Goal: Information Seeking & Learning: Find specific fact

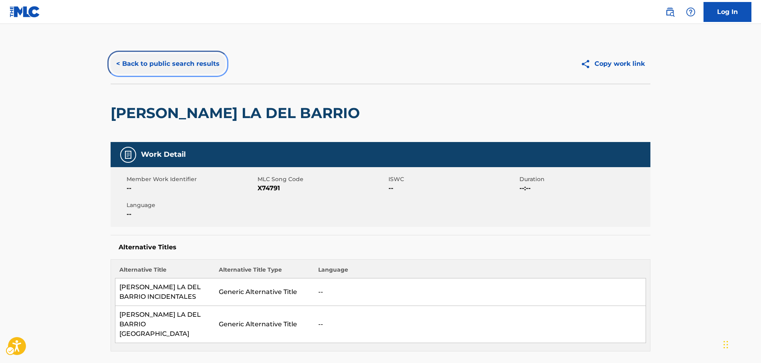
click at [155, 58] on button "< Back to public search results" at bounding box center [168, 64] width 115 height 20
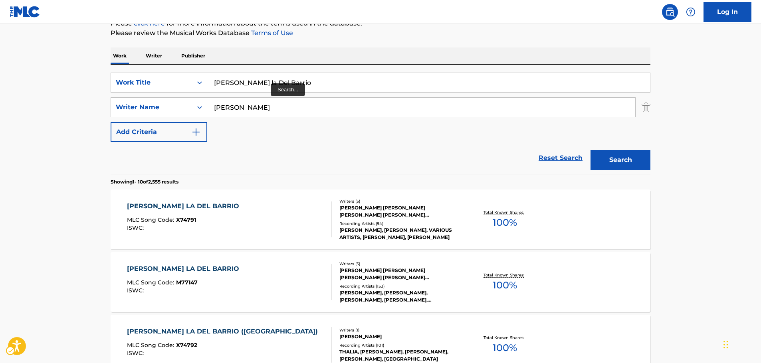
scroll to position [50, 0]
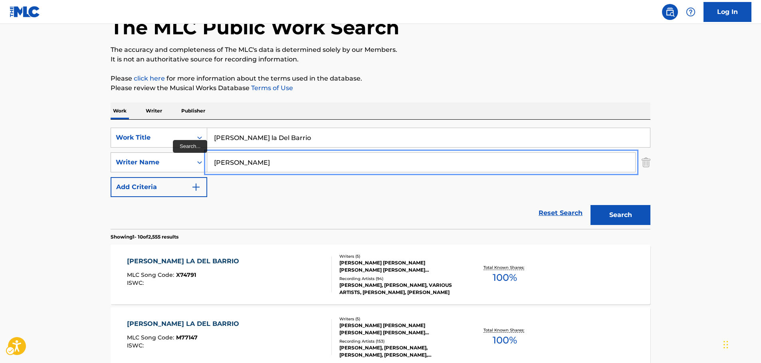
drag, startPoint x: 184, startPoint y: 161, endPoint x: 156, endPoint y: 162, distance: 28.4
paste input "Royston"
type input "Royston"
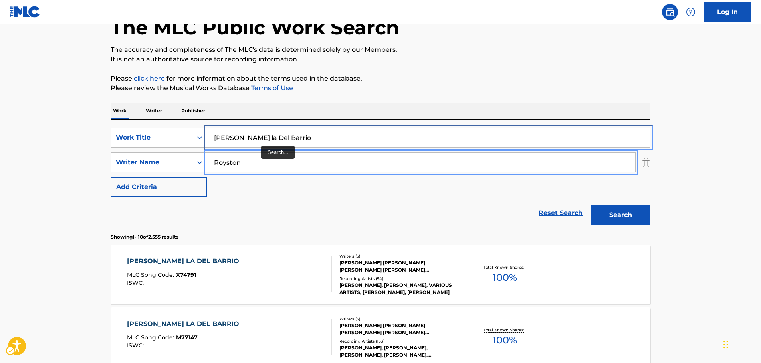
drag, startPoint x: 226, startPoint y: 136, endPoint x: 98, endPoint y: 146, distance: 127.8
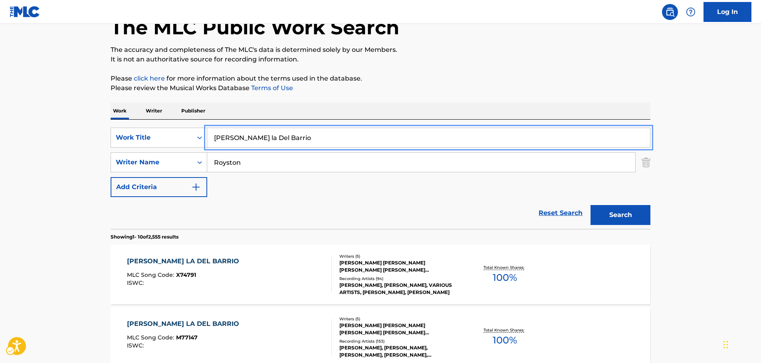
paste input "ulanya Di Sini"
type input "Mulanya Di Sini"
click at [629, 213] on button "Search" at bounding box center [621, 215] width 60 height 20
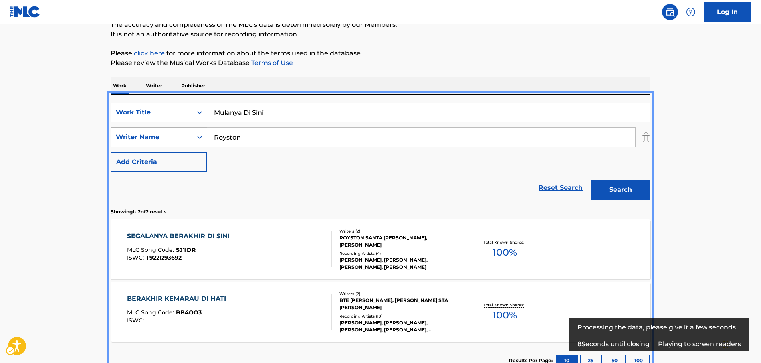
scroll to position [14, 0]
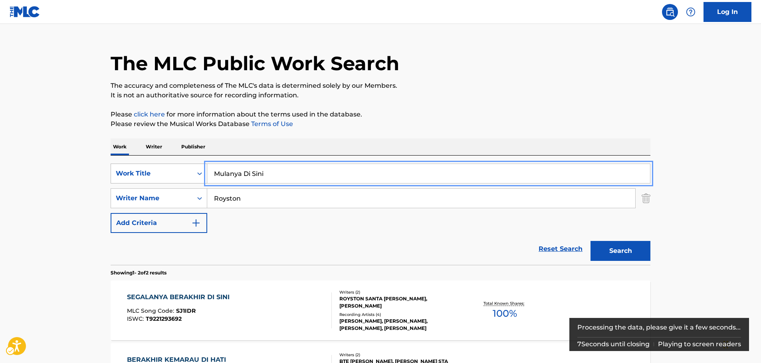
drag, startPoint x: 197, startPoint y: 176, endPoint x: 149, endPoint y: 175, distance: 47.9
click at [149, 175] on div "SearchWithCriteria40fc3097-476a-4c02-852b-0e618343d7ff Work Title Mulanya Di Si…" at bounding box center [381, 174] width 540 height 20
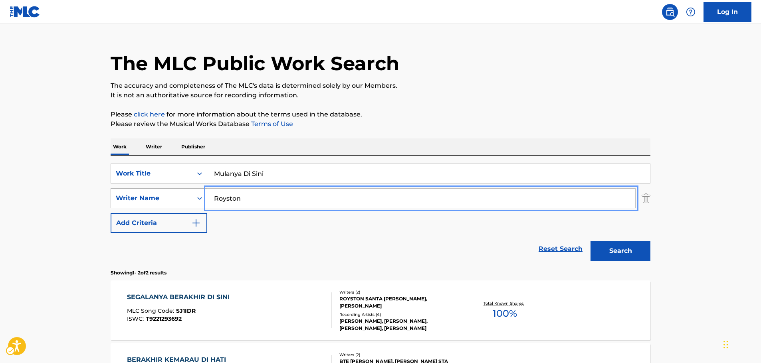
drag, startPoint x: 207, startPoint y: 204, endPoint x: 189, endPoint y: 205, distance: 18.0
click at [189, 205] on div "SearchWithCriteria11f52c89-7f8e-40a2-940b-56a0ca7fc601 Writer Name [PERSON_NAME]" at bounding box center [381, 199] width 540 height 20
paste input "[PERSON_NAME]"
type input "[PERSON_NAME]"
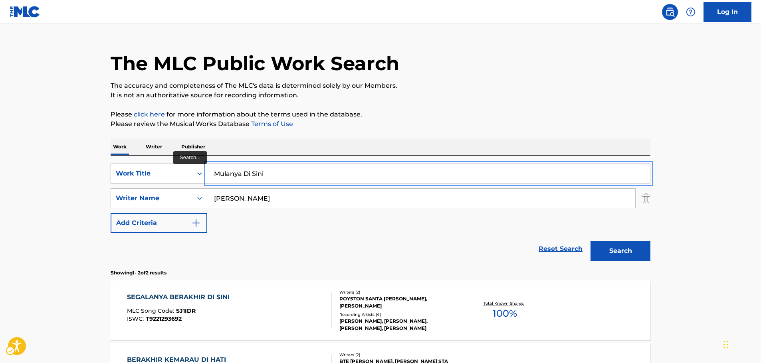
drag, startPoint x: 276, startPoint y: 169, endPoint x: 147, endPoint y: 178, distance: 129.3
click at [139, 182] on div "SearchWithCriteria40fc3097-476a-4c02-852b-0e618343d7ff Work Title Mulanya Di Si…" at bounding box center [381, 174] width 540 height 20
paste input "Alegale Al Umpire"
type input "Alegale Al Umpire"
click at [623, 256] on button "Search" at bounding box center [621, 251] width 60 height 20
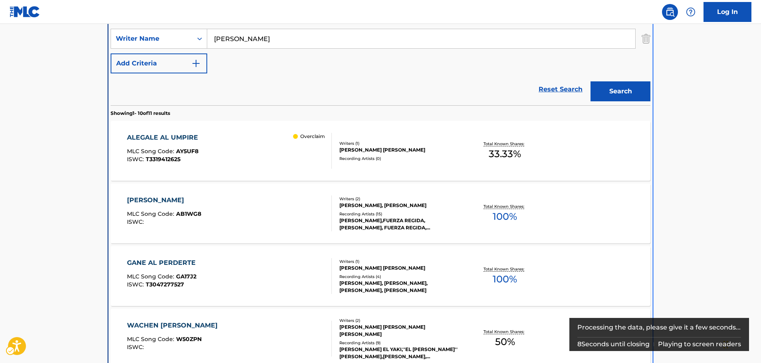
scroll to position [177, 0]
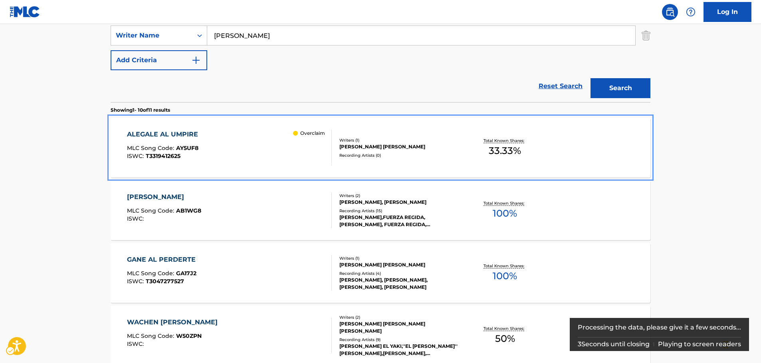
click at [223, 143] on div "ALEGALE AL UMPIRE MLC Song Code : AY5UF8 ISWC : T3319412625 Overclaim" at bounding box center [229, 148] width 205 height 36
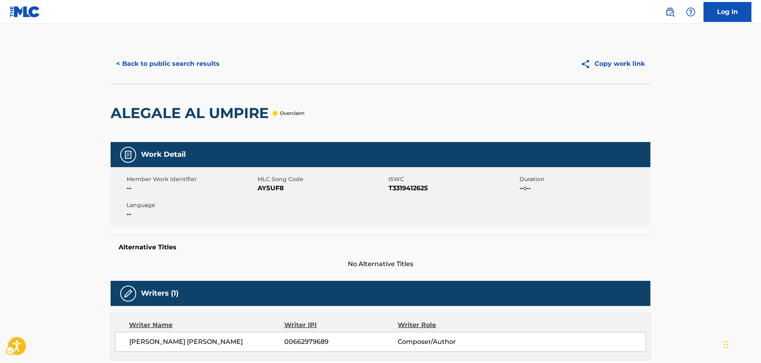
click at [266, 189] on span "MLC Song Code - AY5UF8" at bounding box center [322, 189] width 129 height 10
copy span "AY5UF8"
click at [403, 188] on span "ISWC - T3319412625" at bounding box center [453, 189] width 129 height 10
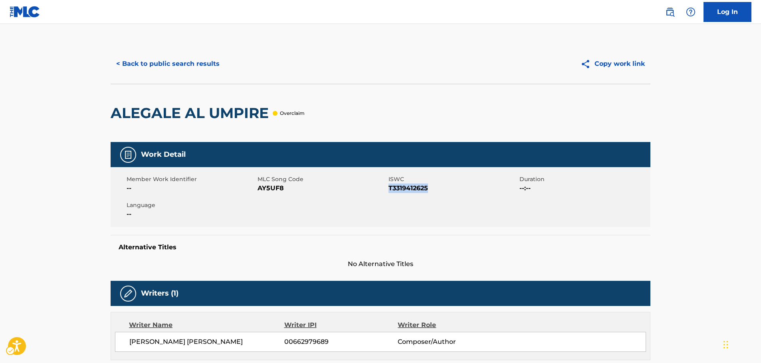
copy span "T3319412625"
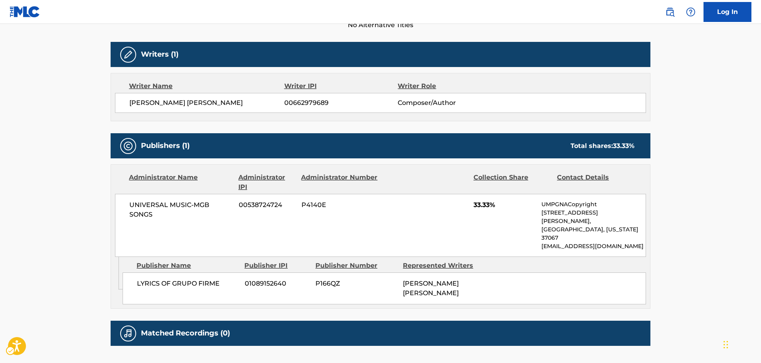
scroll to position [240, 0]
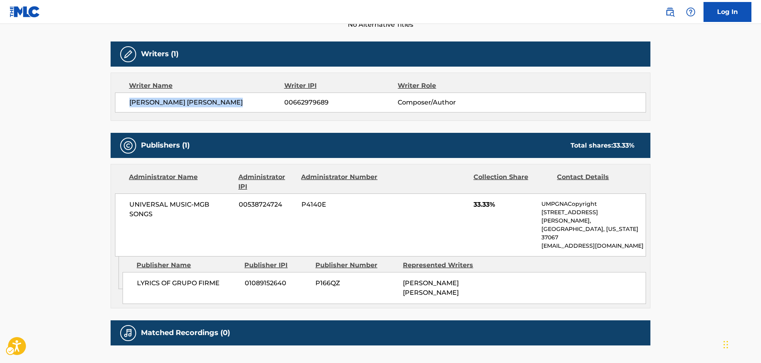
drag, startPoint x: 214, startPoint y: 110, endPoint x: 131, endPoint y: 113, distance: 83.1
click at [127, 113] on div "Writer Name Writer IPI Writer Role [PERSON_NAME] [PERSON_NAME] 00662979689 Comp…" at bounding box center [381, 97] width 540 height 48
copy span "[PERSON_NAME] [PERSON_NAME]"
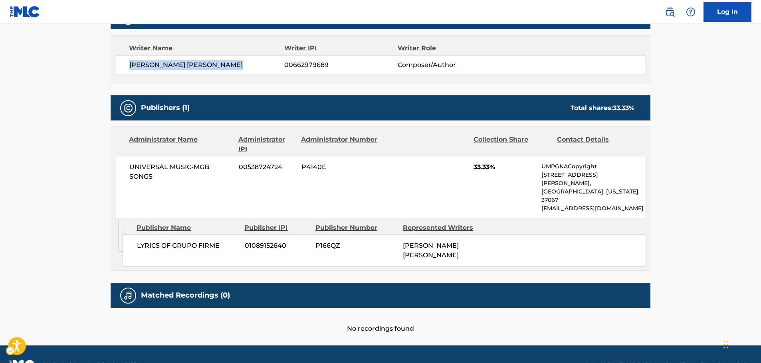
scroll to position [280, 0]
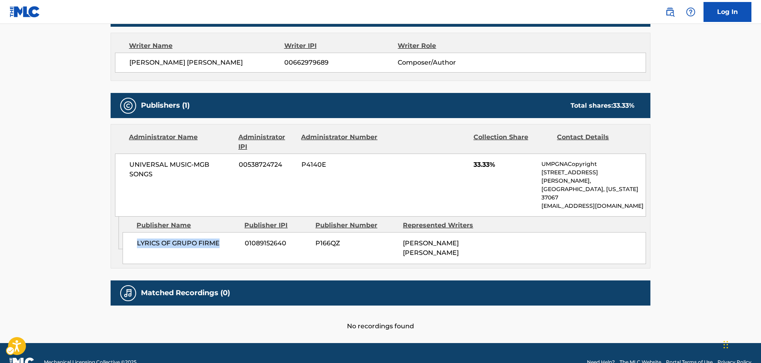
drag, startPoint x: 224, startPoint y: 226, endPoint x: 136, endPoint y: 228, distance: 88.7
click at [136, 232] on div "LYRICS OF GRUPO FIRME 01089152640 P166QZ [PERSON_NAME] [PERSON_NAME]" at bounding box center [385, 248] width 524 height 32
copy span "LYRICS OF GRUPO FIRME"
drag, startPoint x: 152, startPoint y: 174, endPoint x: 30, endPoint y: 183, distance: 122.2
click at [126, 164] on div "UNIVERSAL MUSIC-MGB SONGS 00538724724 P4140E 33.33% UMPGNACopyright [STREET_ADD…" at bounding box center [380, 185] width 531 height 63
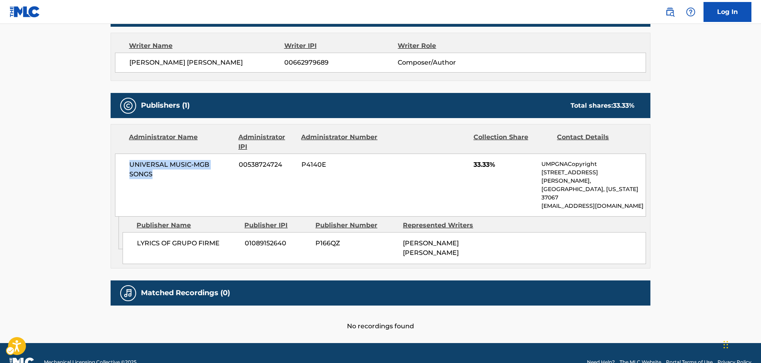
copy span "UNIVERSAL MUSIC-MGB SONGS"
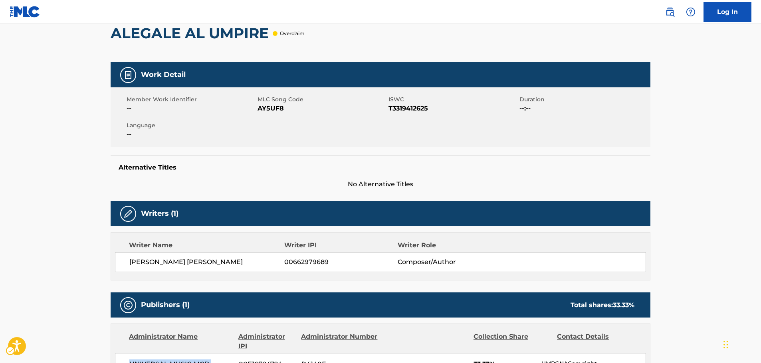
scroll to position [0, 0]
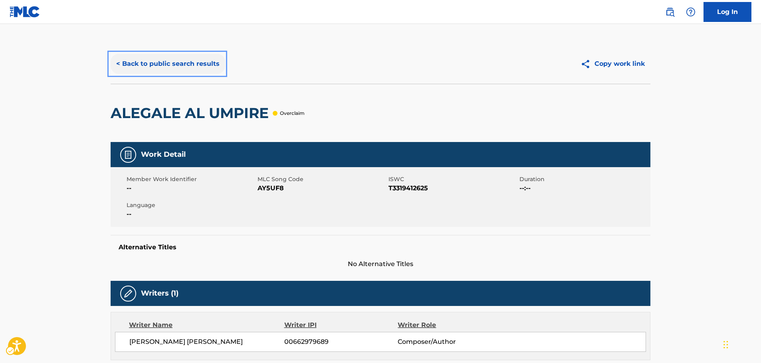
click at [171, 64] on button "< Back to public search results" at bounding box center [168, 64] width 115 height 20
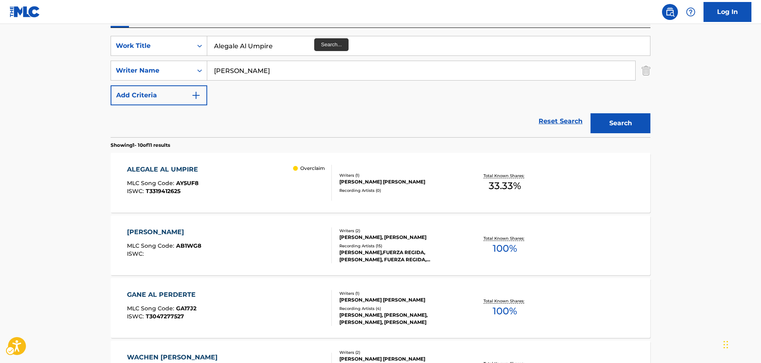
scroll to position [17, 0]
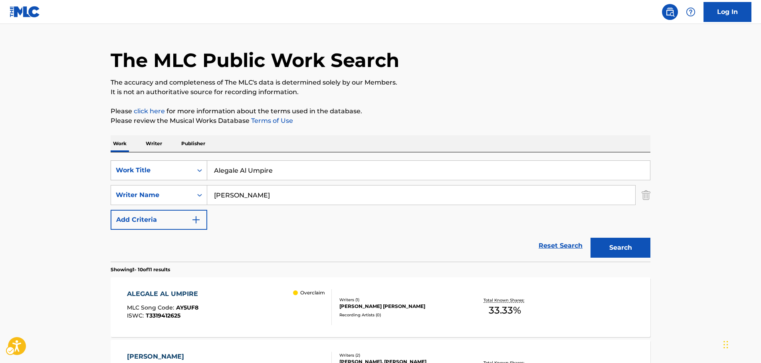
click at [193, 165] on div "Search Form" at bounding box center [200, 170] width 14 height 14
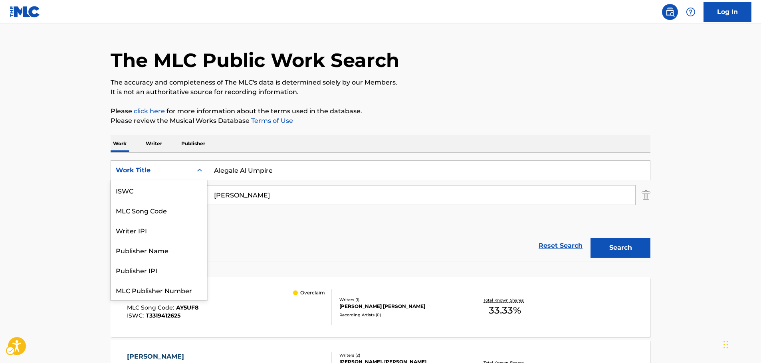
scroll to position [20, 0]
click at [164, 191] on div "MLC Song Code" at bounding box center [159, 191] width 96 height 20
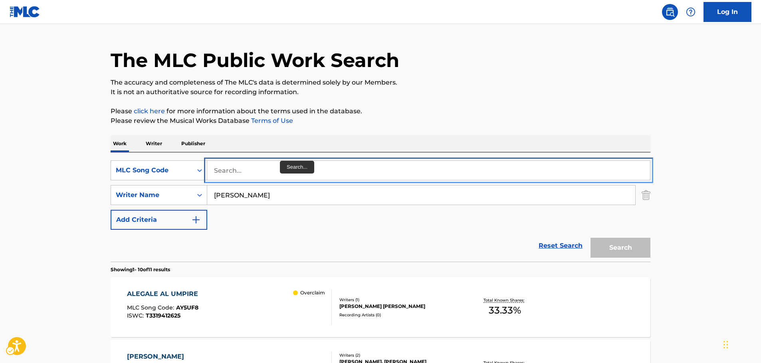
drag, startPoint x: 266, startPoint y: 163, endPoint x: 251, endPoint y: 172, distance: 17.7
paste input "A90153"
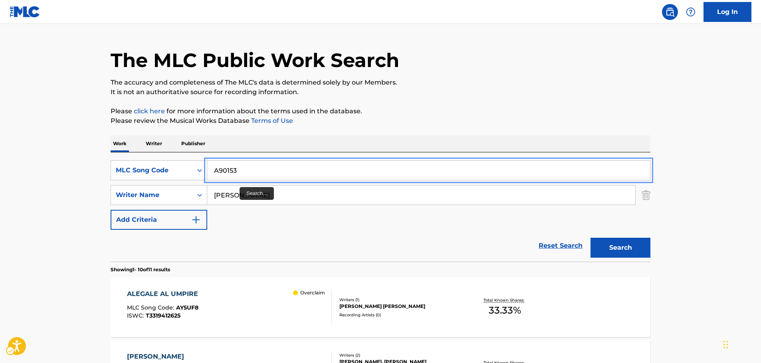
type input "A90153"
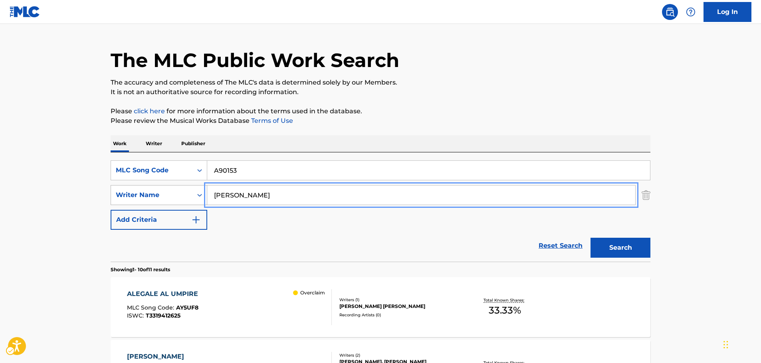
drag, startPoint x: 226, startPoint y: 193, endPoint x: 170, endPoint y: 193, distance: 56.7
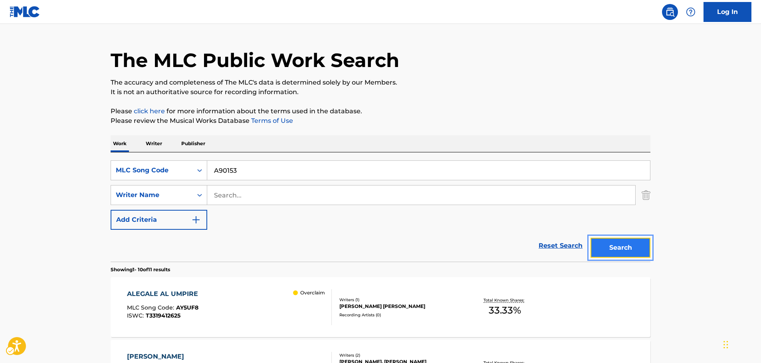
click at [624, 252] on button "Search" at bounding box center [621, 248] width 60 height 20
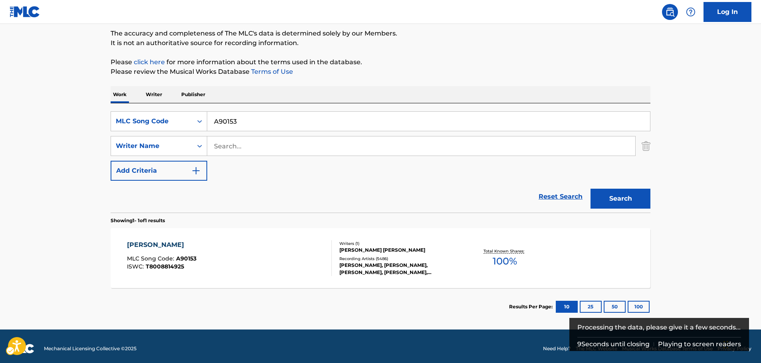
scroll to position [71, 0]
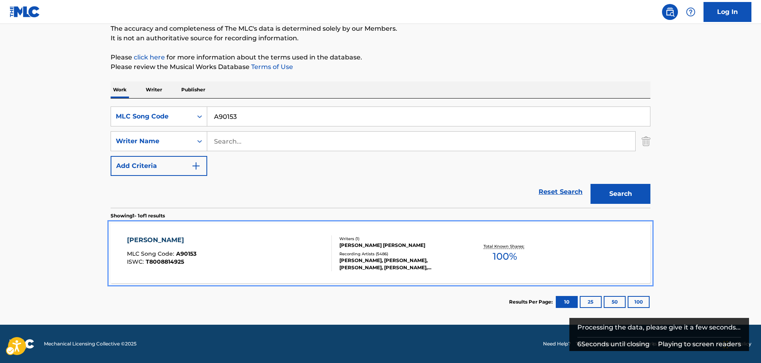
click at [256, 246] on div "AXEL F MLC Song Code : A90153 ISWC : T8008814925" at bounding box center [229, 254] width 205 height 36
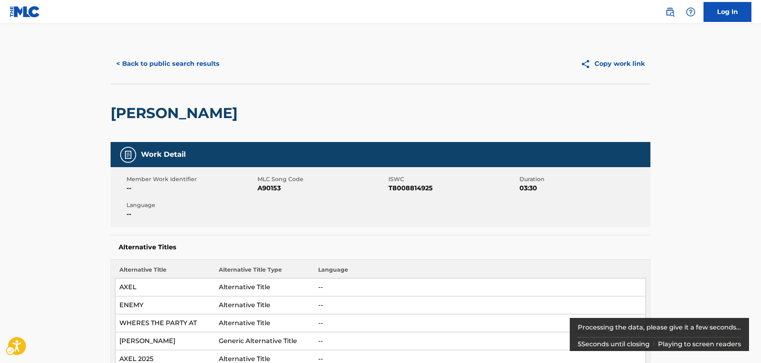
click at [412, 191] on span "ISWC - T8008814925" at bounding box center [453, 189] width 129 height 10
copy span "T8008814925"
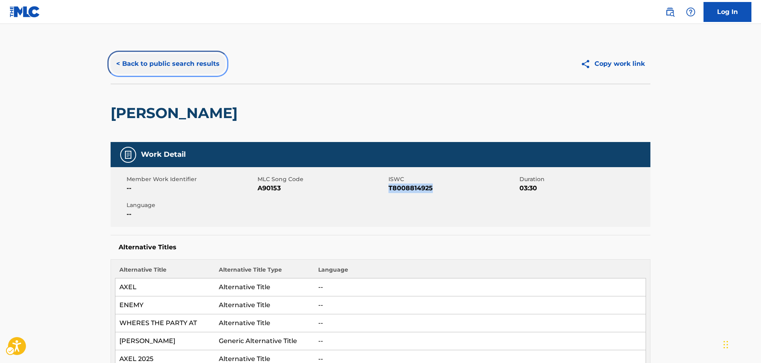
click at [148, 69] on button "< Back to public search results" at bounding box center [168, 64] width 115 height 20
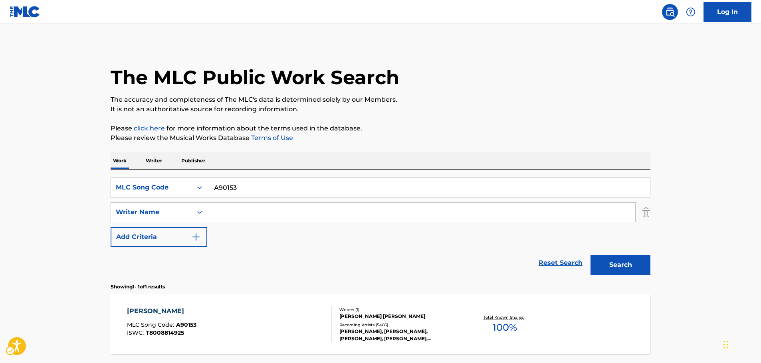
scroll to position [26, 0]
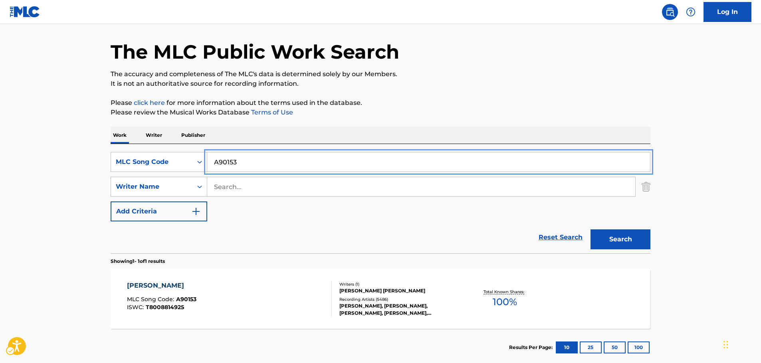
drag, startPoint x: 230, startPoint y: 162, endPoint x: 232, endPoint y: 179, distance: 17.7
paste input "GA98GN"
type input "GA98GN"
click at [614, 238] on button "Search" at bounding box center [621, 240] width 60 height 20
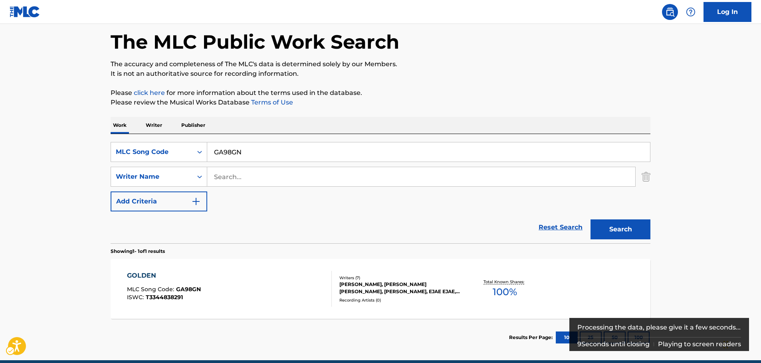
scroll to position [71, 0]
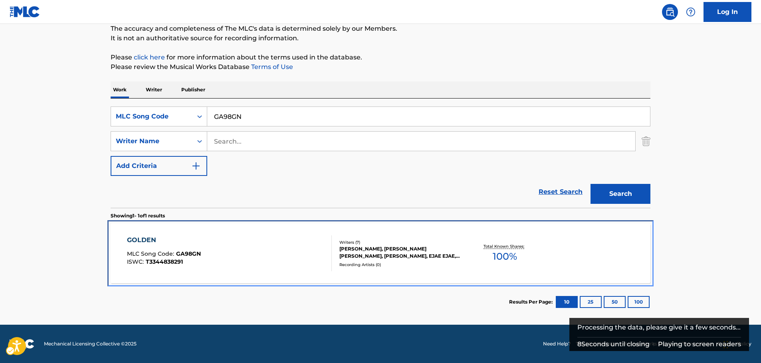
click at [206, 251] on div "GOLDEN MLC Song Code : GA98GN ISWC : T3344838291" at bounding box center [229, 254] width 205 height 36
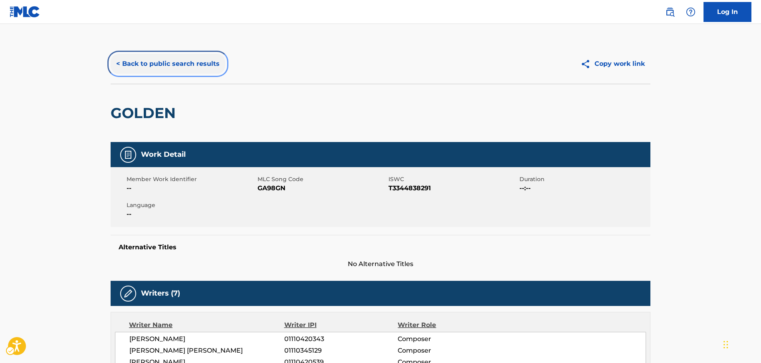
click at [159, 65] on button "< Back to public search results" at bounding box center [168, 64] width 115 height 20
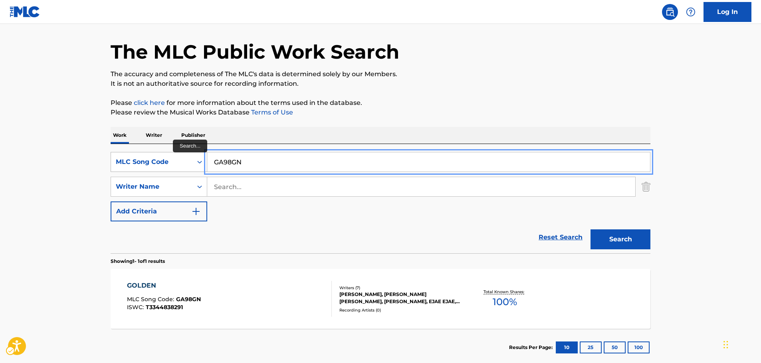
drag, startPoint x: 191, startPoint y: 171, endPoint x: 160, endPoint y: 170, distance: 31.2
paste input "DR2RHR"
type input "DR2RHR"
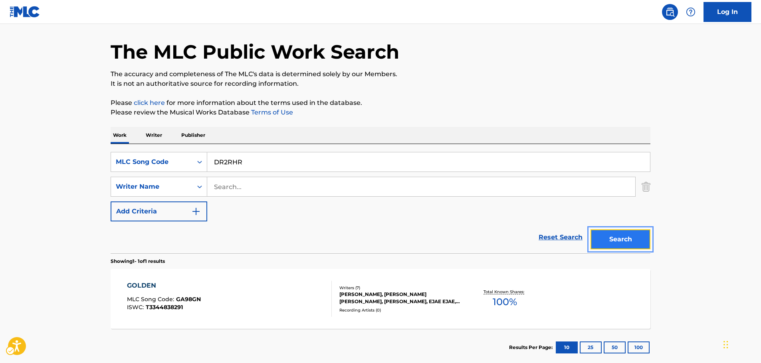
click at [630, 242] on button "Search" at bounding box center [621, 240] width 60 height 20
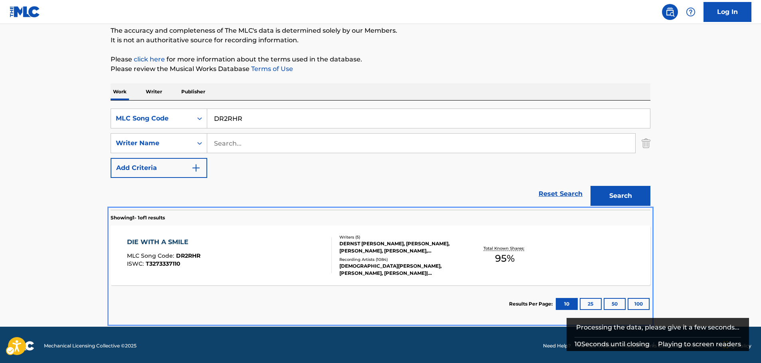
scroll to position [71, 0]
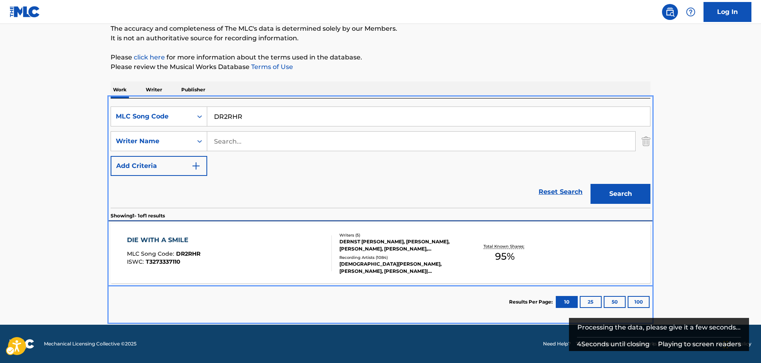
click at [310, 262] on div "DIE WITH A SMILE MLC Song Code : DR2RHR ISWC : T3273337110" at bounding box center [229, 254] width 205 height 36
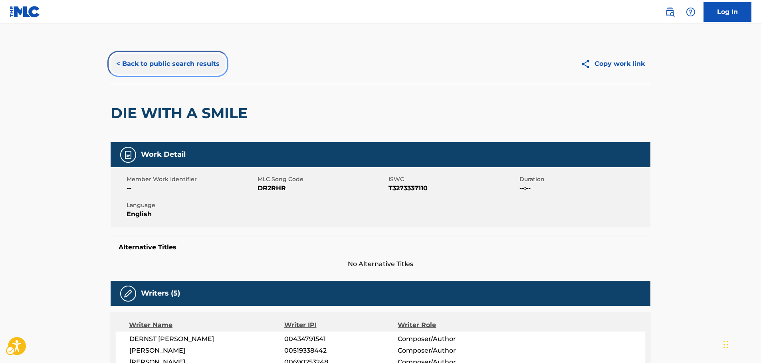
click at [184, 66] on button "< Back to public search results" at bounding box center [168, 64] width 115 height 20
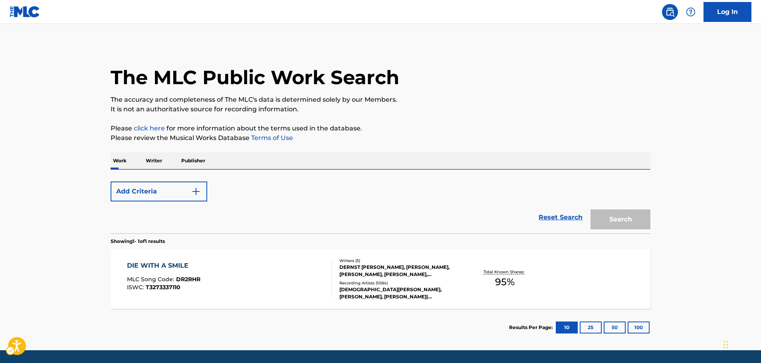
scroll to position [26, 0]
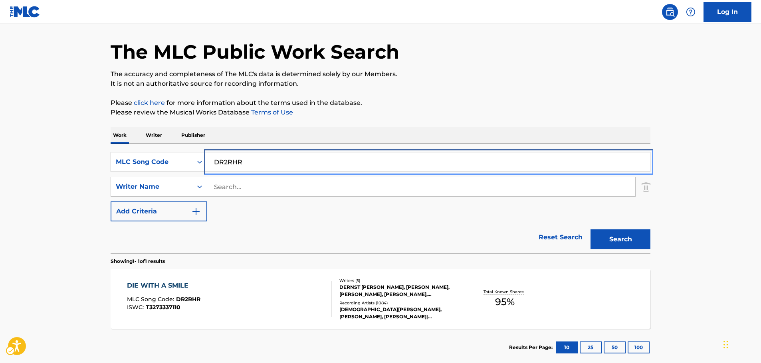
paste input "W0824E"
type input "W0824E"
click at [643, 240] on button "Search" at bounding box center [621, 240] width 60 height 20
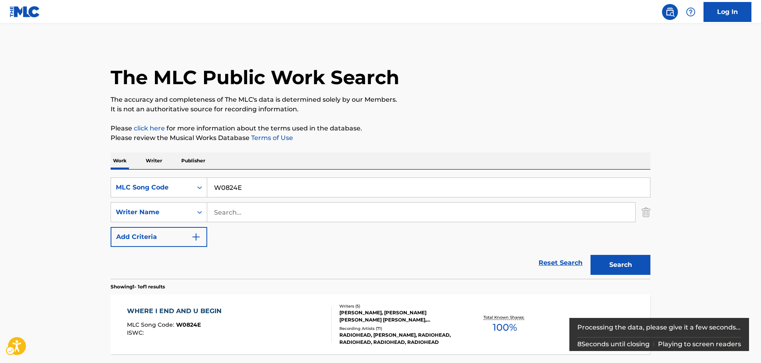
scroll to position [71, 0]
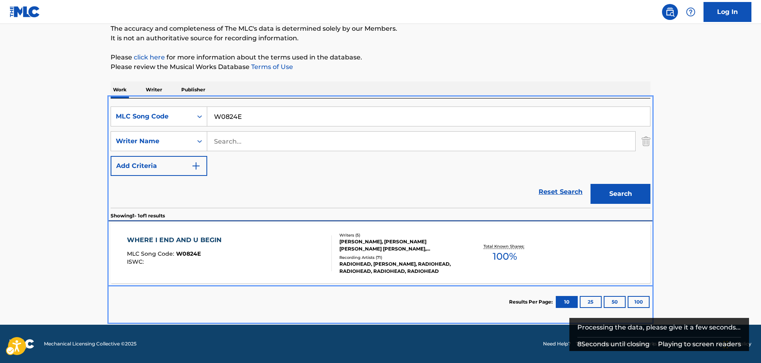
click at [249, 252] on div "WHERE I END AND U BEGIN MLC Song Code : W0824E ISWC :" at bounding box center [229, 254] width 205 height 36
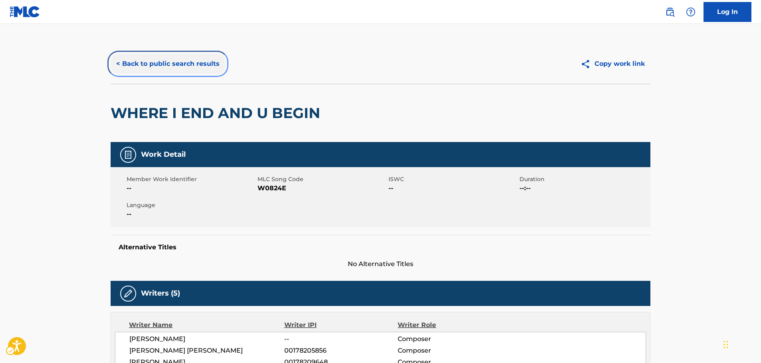
click at [154, 62] on button "< Back to public search results" at bounding box center [168, 64] width 115 height 20
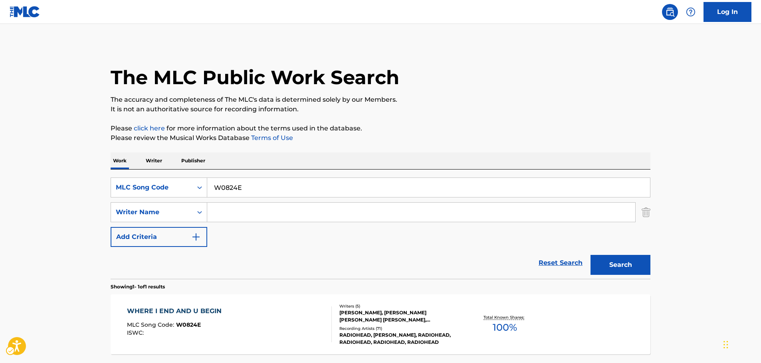
scroll to position [26, 0]
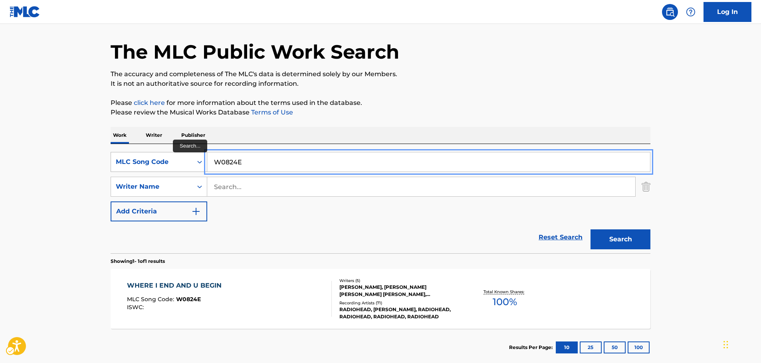
drag, startPoint x: 257, startPoint y: 160, endPoint x: 196, endPoint y: 168, distance: 61.2
paste input "L48549"
type input "L48549"
click at [609, 238] on button "Search" at bounding box center [621, 240] width 60 height 20
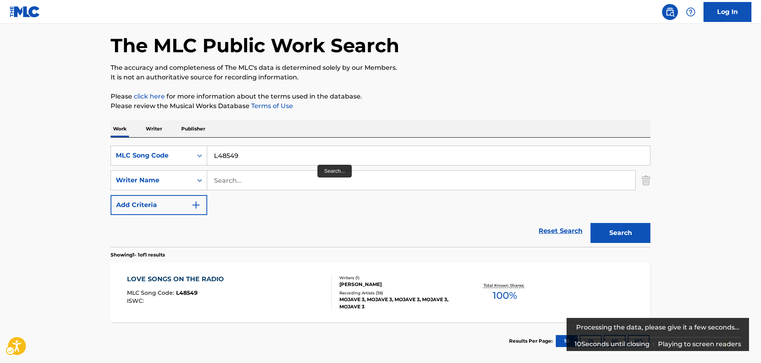
scroll to position [71, 0]
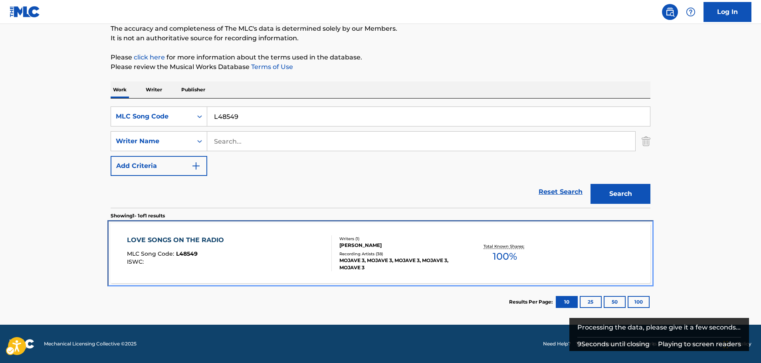
click at [278, 253] on div "LOVE SONGS ON THE RADIO MLC Song Code : L48549 ISWC :" at bounding box center [229, 254] width 205 height 36
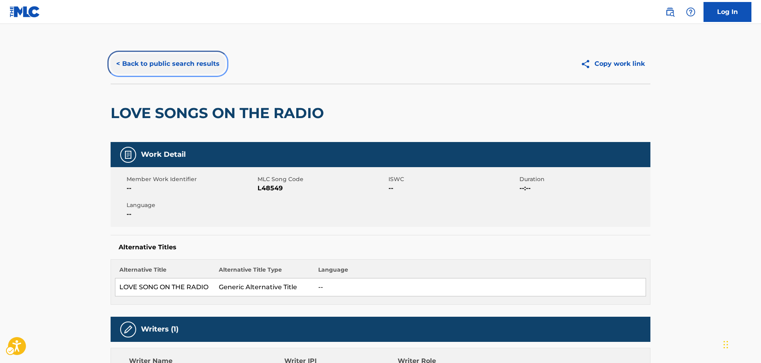
click at [162, 64] on button "< Back to public search results" at bounding box center [168, 64] width 115 height 20
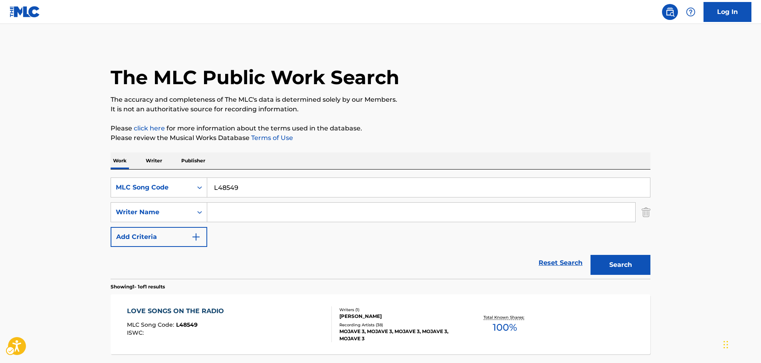
scroll to position [26, 0]
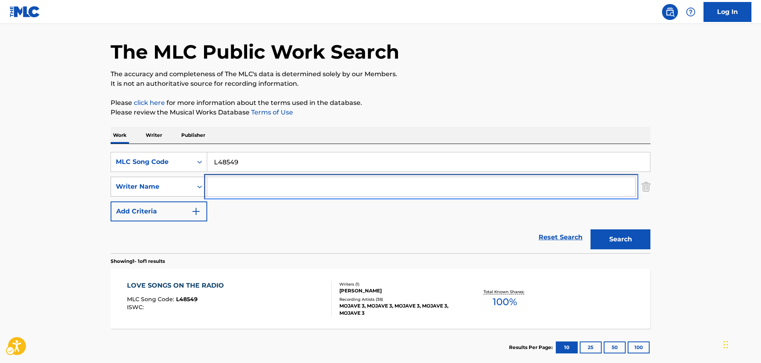
drag, startPoint x: 233, startPoint y: 189, endPoint x: 202, endPoint y: 181, distance: 32.8
paste input "[PERSON_NAME] [PERSON_NAME]"
type input "[PERSON_NAME] [PERSON_NAME]"
click at [198, 165] on icon "Search Form" at bounding box center [200, 162] width 8 height 8
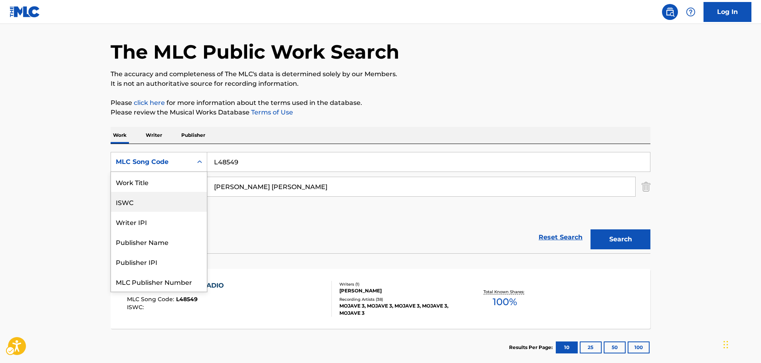
scroll to position [0, 0]
click at [162, 184] on div "Work Title" at bounding box center [159, 182] width 96 height 20
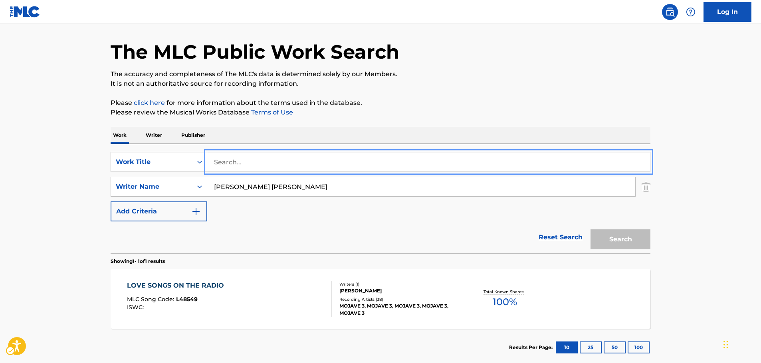
paste input "[PERSON_NAME] [PERSON_NAME]"
type input "[PERSON_NAME] [PERSON_NAME]"
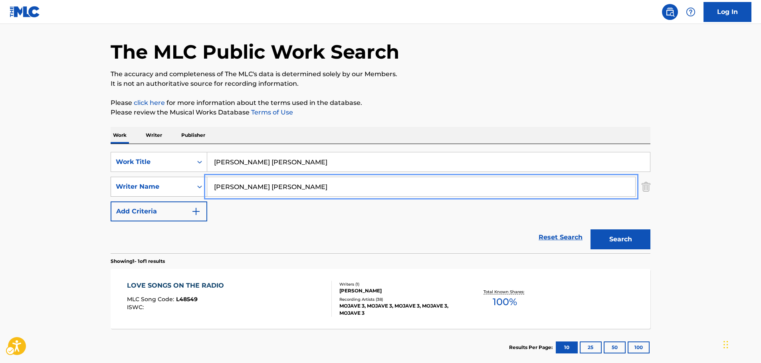
drag, startPoint x: 199, startPoint y: 190, endPoint x: 191, endPoint y: 190, distance: 8.0
click at [191, 190] on div "SearchWithCriteria11f52c89-7f8e-40a2-940b-56a0ca7fc601 Writer Name [PERSON_NAME…" at bounding box center [381, 187] width 540 height 20
type input "andre"
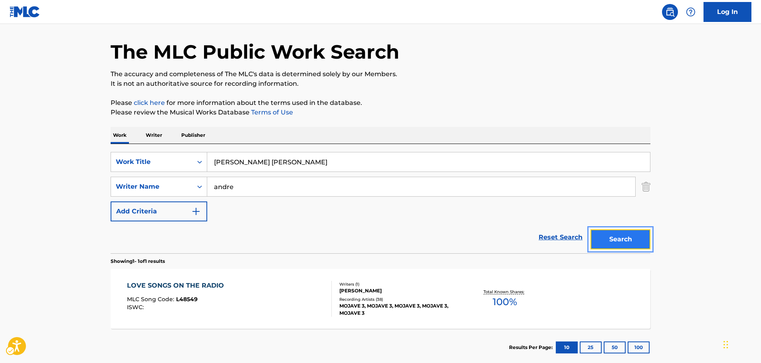
drag, startPoint x: 604, startPoint y: 240, endPoint x: 577, endPoint y: 236, distance: 27.8
click at [602, 240] on button "Search" at bounding box center [621, 240] width 60 height 20
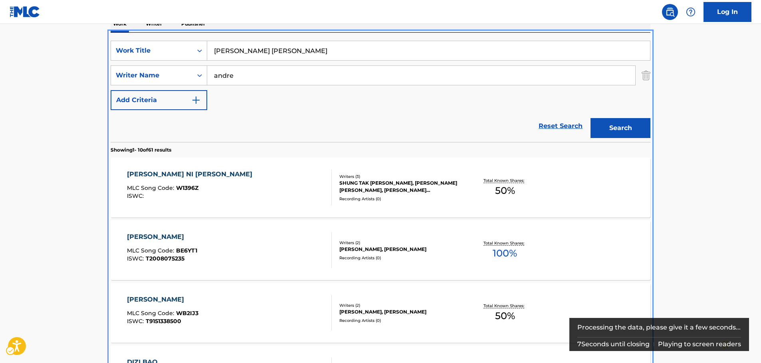
scroll to position [90, 0]
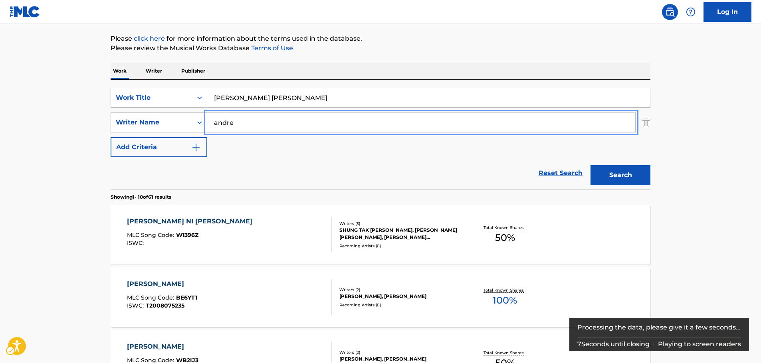
drag, startPoint x: 244, startPoint y: 125, endPoint x: 183, endPoint y: 127, distance: 60.7
click at [183, 127] on div "SearchWithCriteria11f52c89-7f8e-40a2-940b-56a0ca7fc601 Writer Name [PERSON_NAME]" at bounding box center [381, 123] width 540 height 20
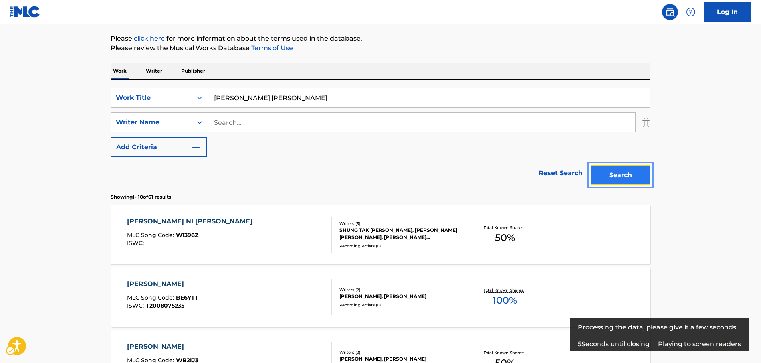
click at [623, 171] on button "Search" at bounding box center [621, 175] width 60 height 20
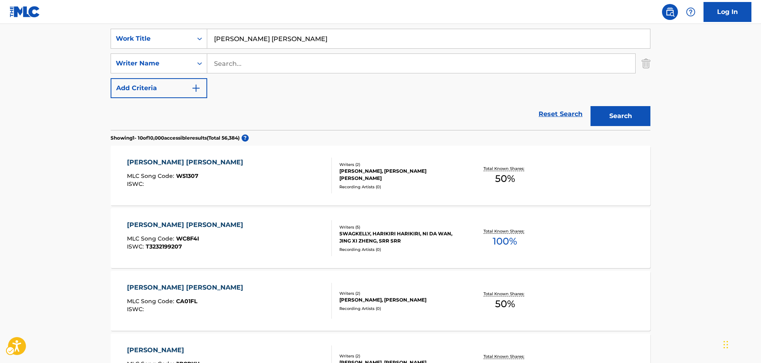
scroll to position [63, 0]
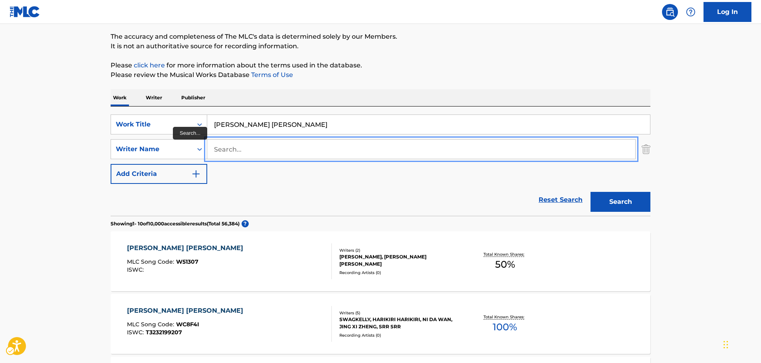
click at [242, 151] on input "Search..." at bounding box center [421, 149] width 428 height 19
type input "gao"
click at [591, 192] on button "Search" at bounding box center [621, 202] width 60 height 20
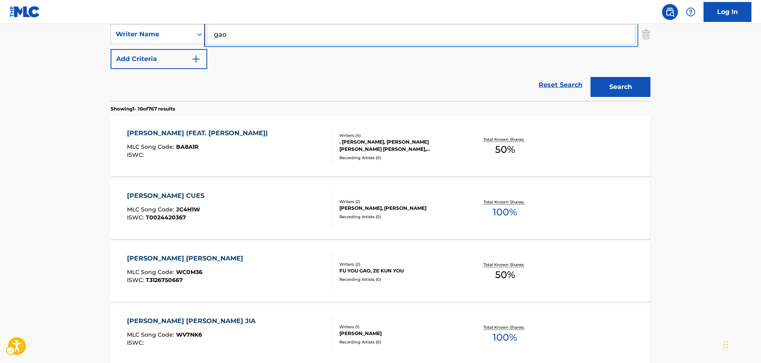
scroll to position [103, 0]
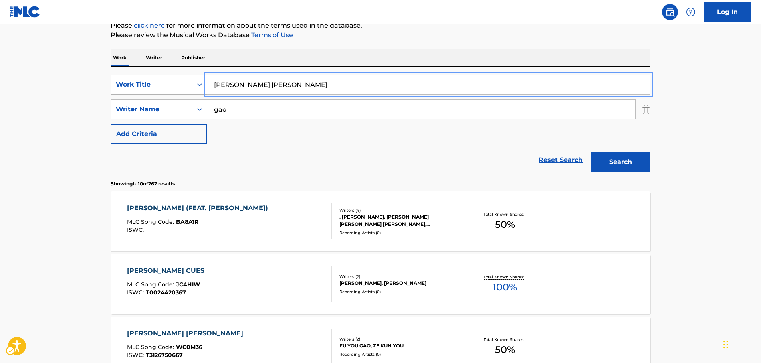
drag, startPoint x: 178, startPoint y: 90, endPoint x: 171, endPoint y: 88, distance: 7.6
click at [170, 88] on div "SearchWithCriteriabcf30638-43c2-4447-aa39-b986b0050d3f Work Title [PERSON_NAME]…" at bounding box center [381, 85] width 540 height 20
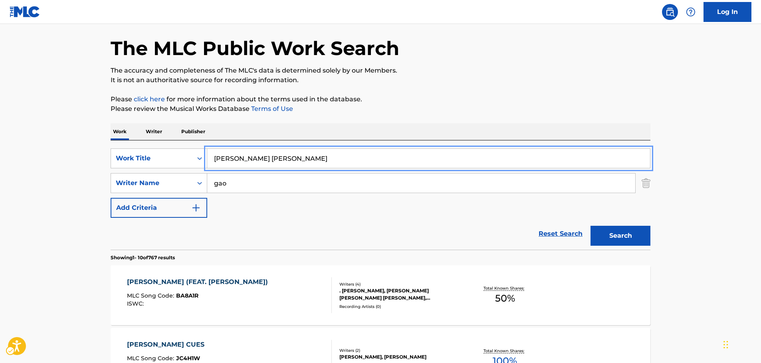
scroll to position [0, 0]
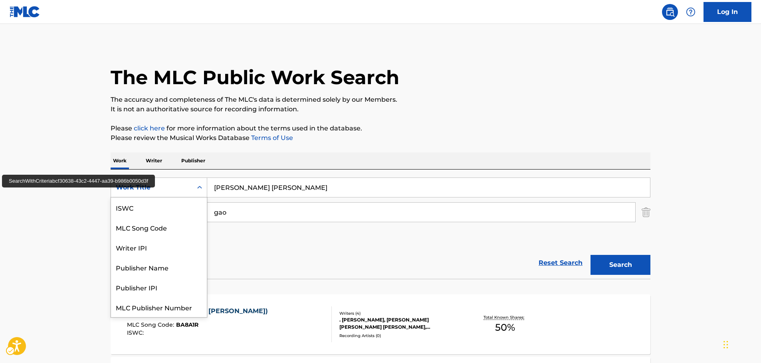
click at [192, 185] on div "Work Title" at bounding box center [151, 187] width 81 height 15
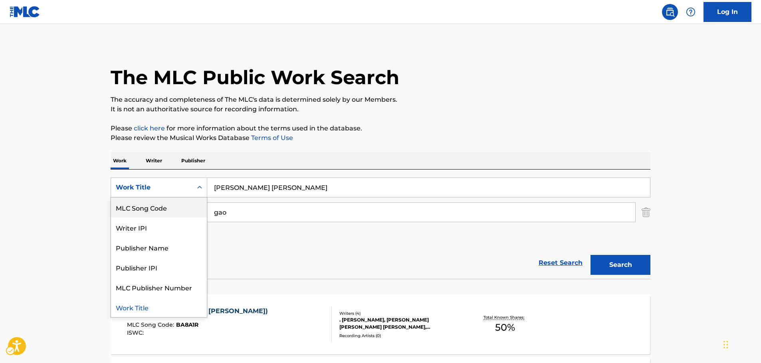
click at [177, 205] on div "MLC Song Code" at bounding box center [159, 208] width 96 height 20
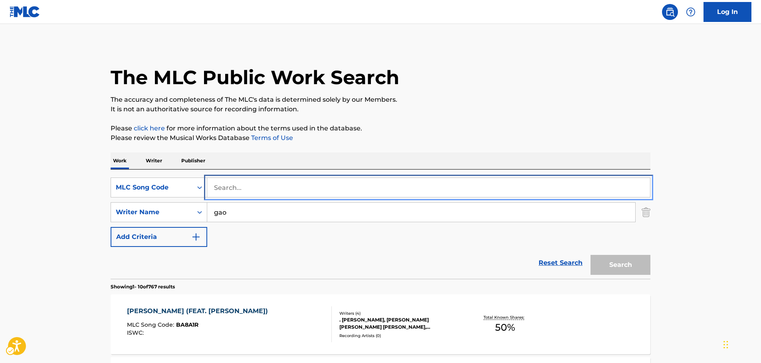
drag, startPoint x: 247, startPoint y: 185, endPoint x: 237, endPoint y: 204, distance: 21.6
paste input "V42109"
type input "V42109"
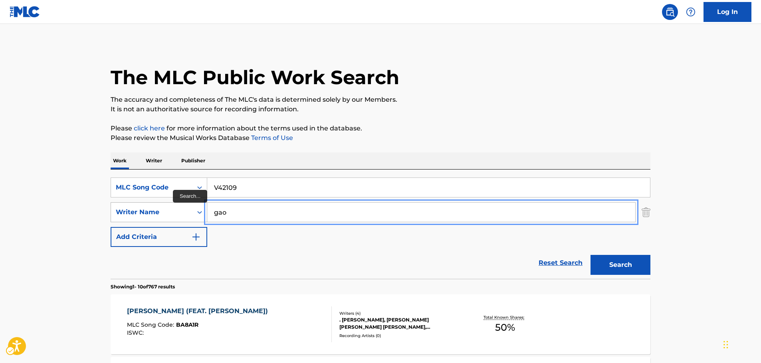
drag, startPoint x: 213, startPoint y: 212, endPoint x: 164, endPoint y: 211, distance: 48.8
click at [170, 214] on div "SearchWithCriteria11f52c89-7f8e-40a2-940b-56a0ca7fc601 Writer Name [PERSON_NAME]" at bounding box center [381, 212] width 540 height 20
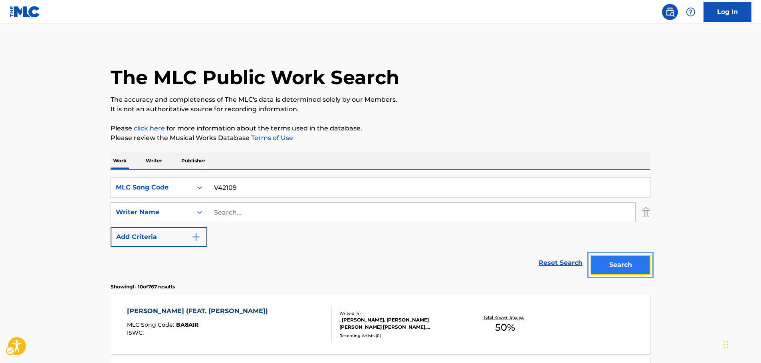
click at [638, 268] on button "Search" at bounding box center [621, 265] width 60 height 20
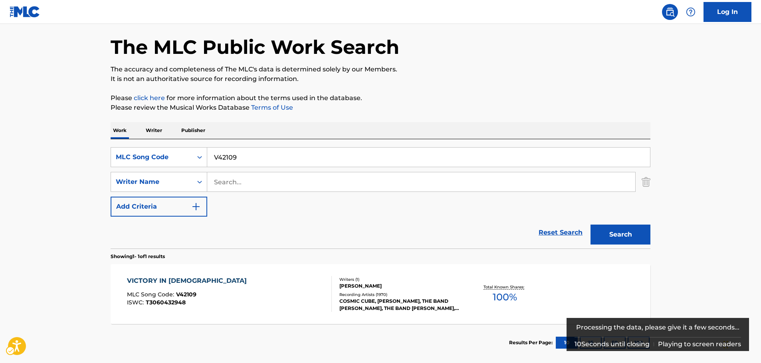
scroll to position [71, 0]
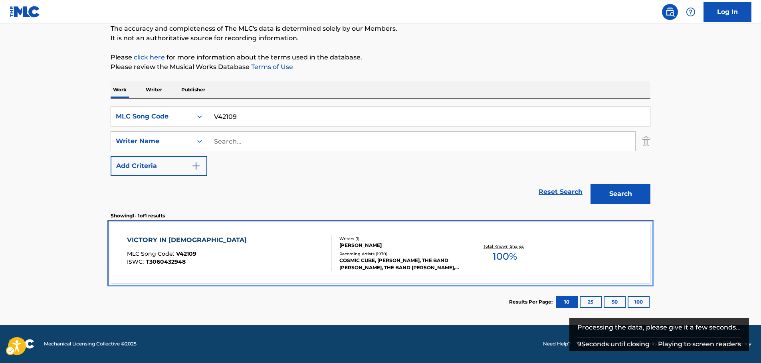
click at [270, 268] on div "VICTORY IN [DEMOGRAPHIC_DATA] MLC Song Code : V42109 ISWC : T3060432948" at bounding box center [229, 254] width 205 height 36
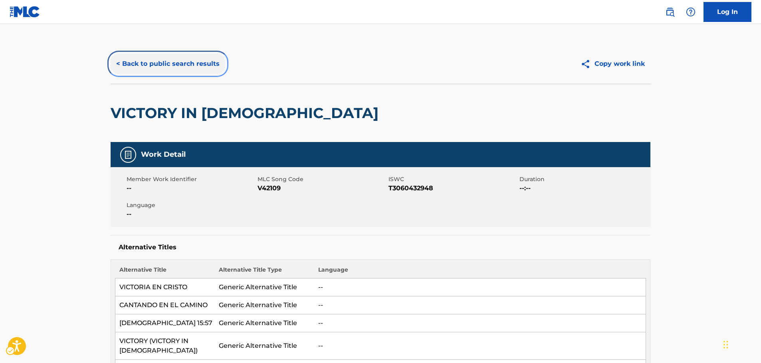
click at [179, 64] on button "< Back to public search results" at bounding box center [168, 64] width 115 height 20
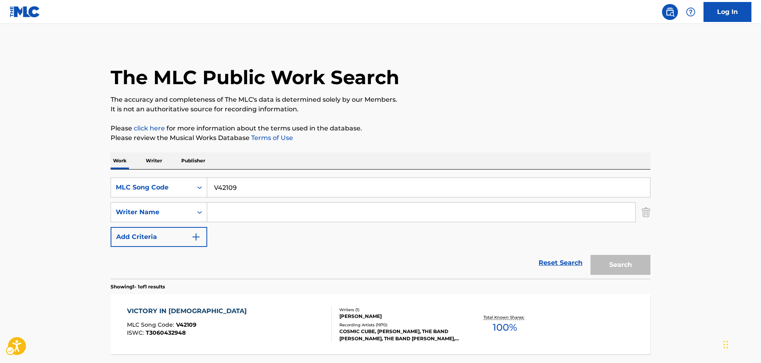
scroll to position [26, 0]
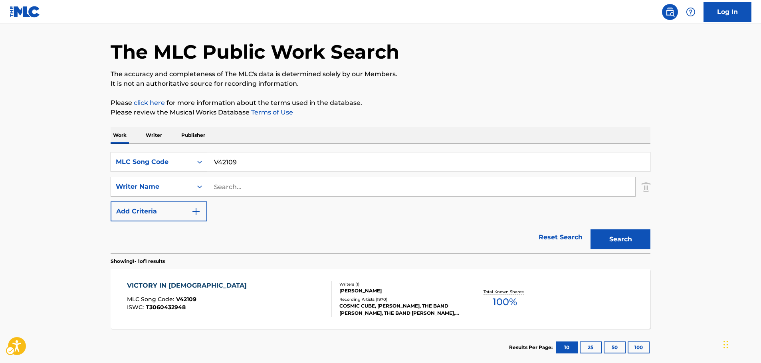
click at [188, 162] on div "MLC Song Code" at bounding box center [151, 162] width 81 height 15
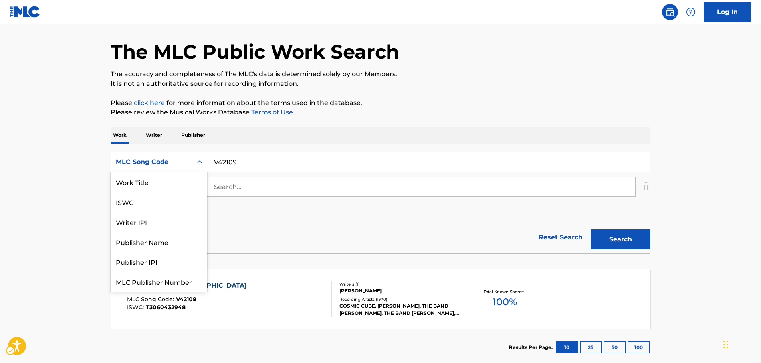
scroll to position [0, 0]
click at [155, 181] on div "Work Title" at bounding box center [159, 182] width 96 height 20
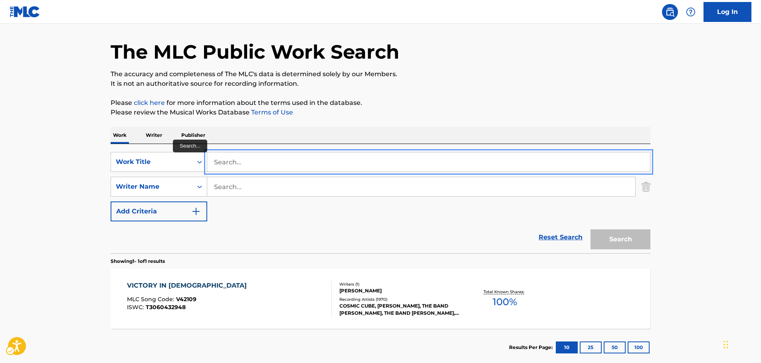
paste input "He Will Bring Me Ou"
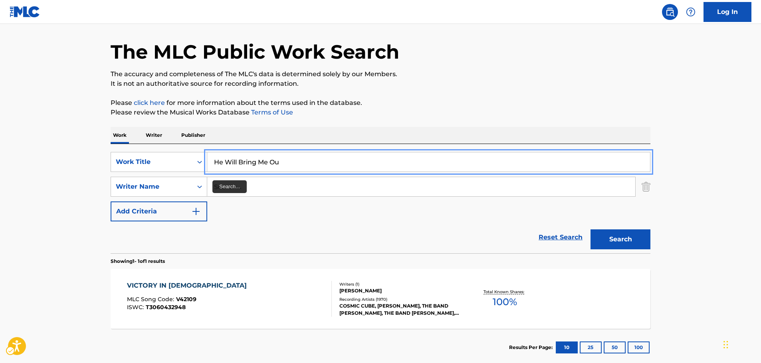
type input "He Will Bring Me Ou"
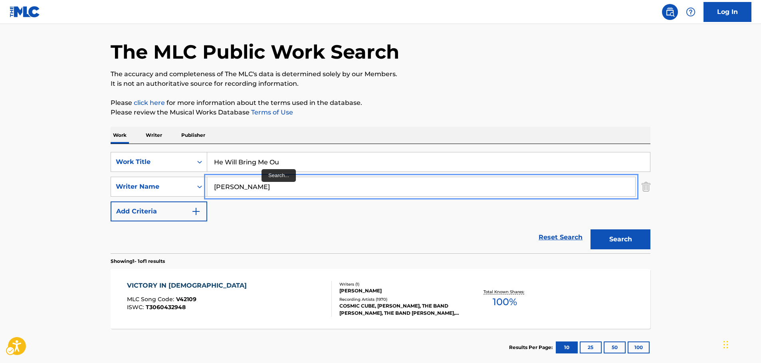
type input "[PERSON_NAME]"
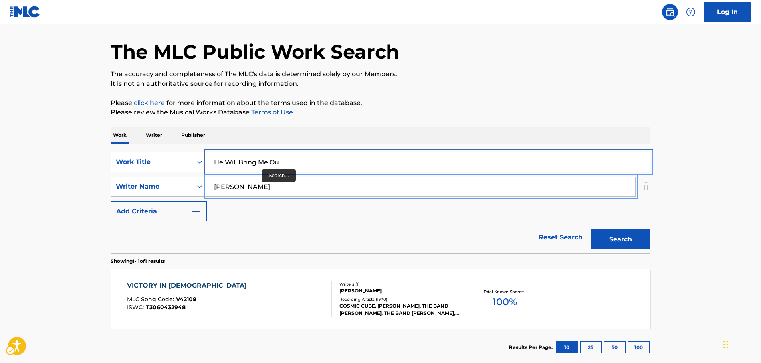
click at [282, 159] on input "He Will Bring Me Ou" at bounding box center [428, 162] width 443 height 19
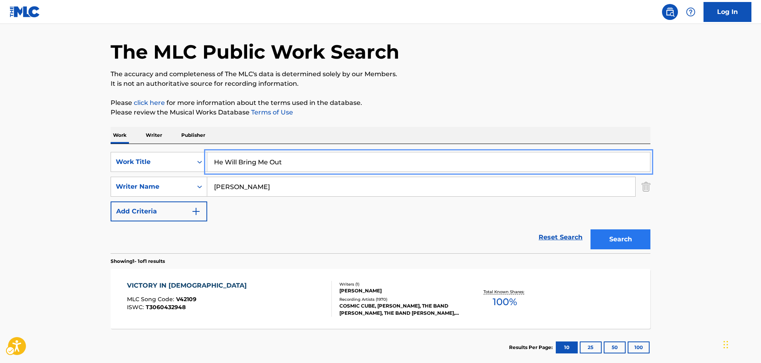
type input "He Will Bring Me Out"
click at [619, 244] on button "Search" at bounding box center [621, 240] width 60 height 20
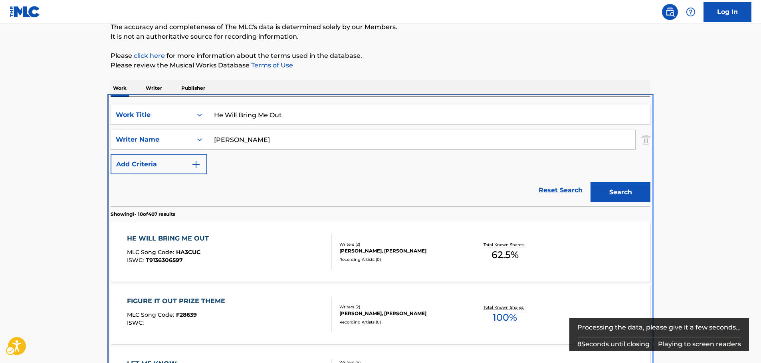
scroll to position [170, 0]
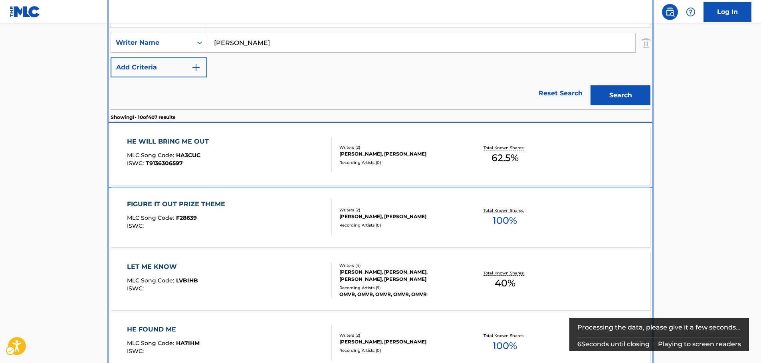
click at [253, 152] on div "HE WILL BRING ME OUT MLC Song Code : HA3CUC ISWC : T9136306597" at bounding box center [229, 155] width 205 height 36
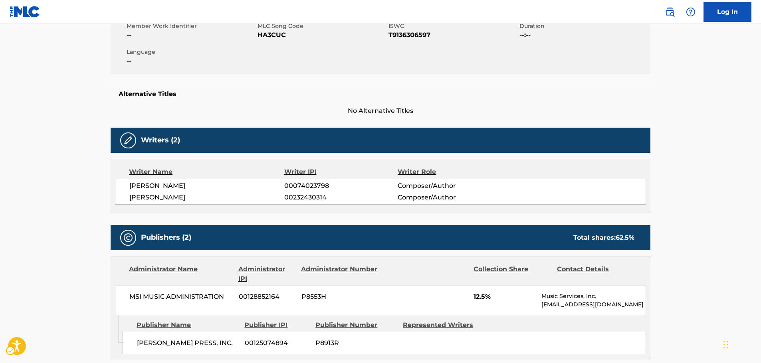
scroll to position [80, 0]
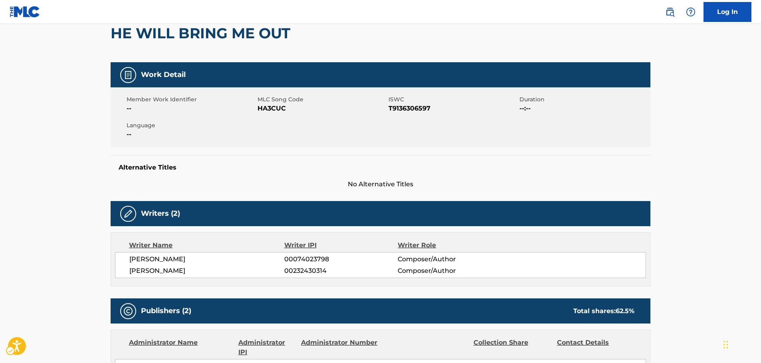
drag, startPoint x: 190, startPoint y: 270, endPoint x: 179, endPoint y: 271, distance: 11.2
click at [179, 271] on span "[PERSON_NAME]" at bounding box center [206, 271] width 155 height 10
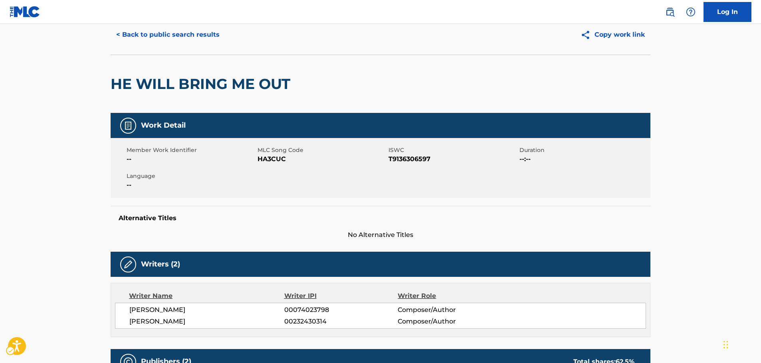
scroll to position [0, 0]
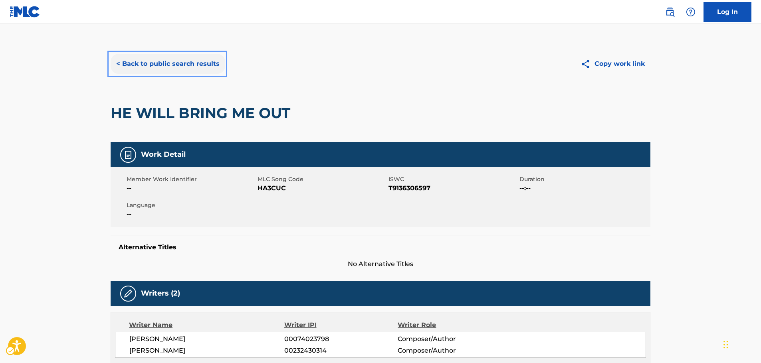
click at [164, 69] on button "< Back to public search results" at bounding box center [168, 64] width 115 height 20
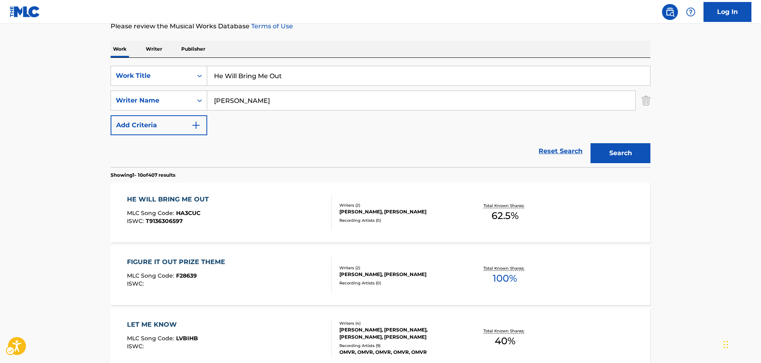
scroll to position [50, 0]
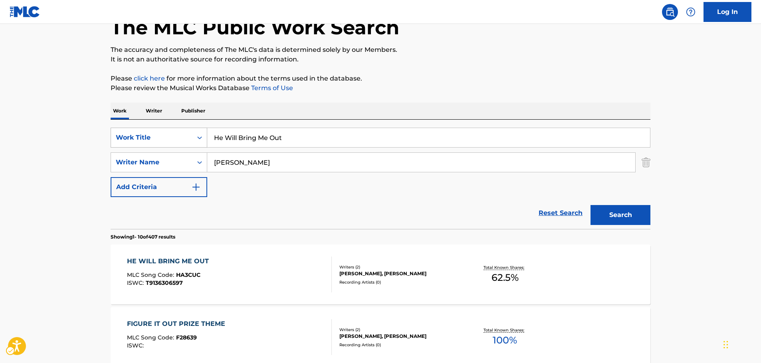
click at [194, 132] on div "Search Form" at bounding box center [200, 138] width 14 height 14
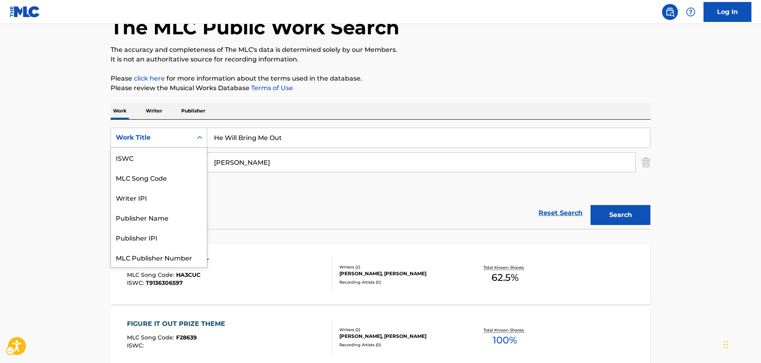
scroll to position [20, 0]
click at [167, 157] on div "MLC Song Code" at bounding box center [159, 158] width 96 height 20
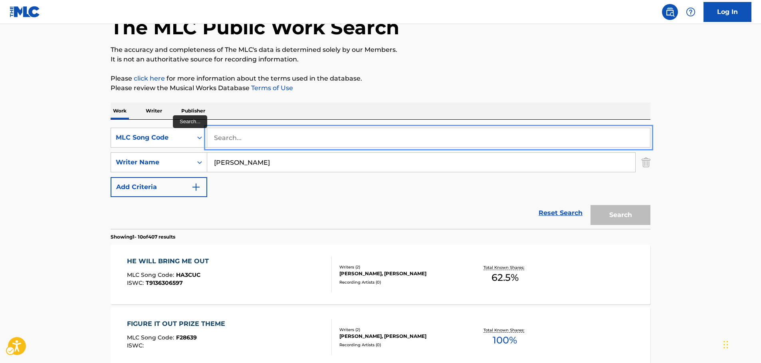
paste input "HA5G2K"
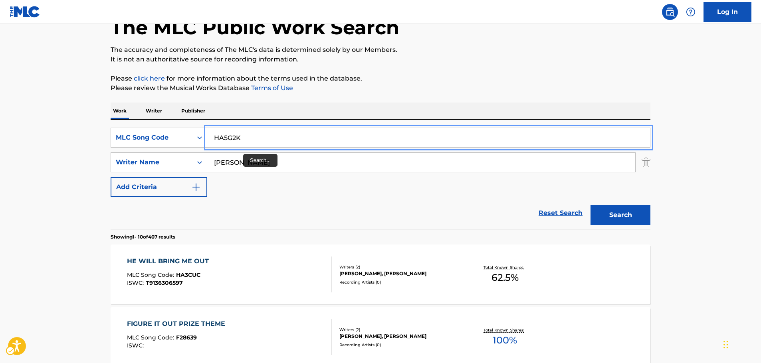
type input "HA5G2K"
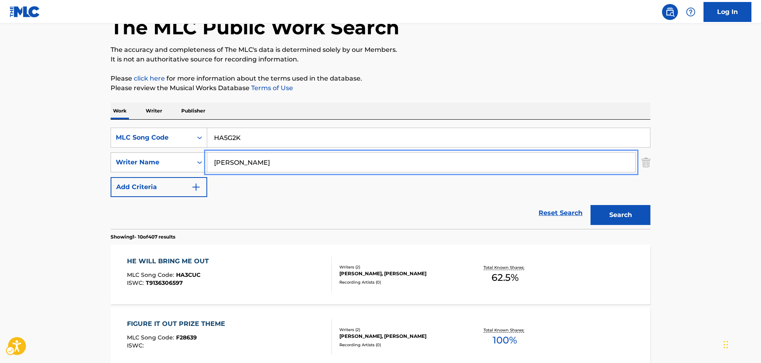
drag, startPoint x: 220, startPoint y: 163, endPoint x: 166, endPoint y: 168, distance: 54.5
click at [591, 205] on button "Search" at bounding box center [621, 215] width 60 height 20
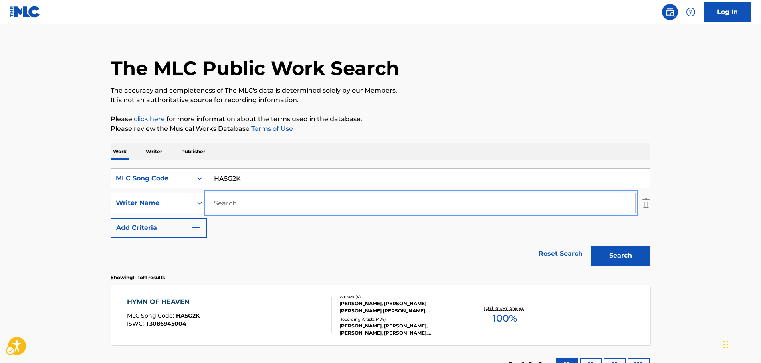
scroll to position [50, 0]
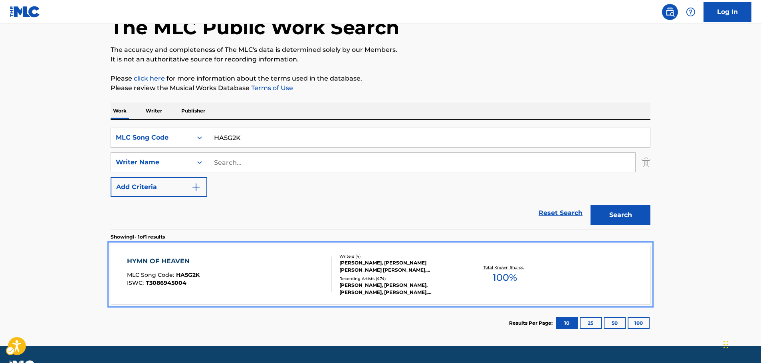
click at [244, 279] on div "HYMN OF HEAVEN MLC Song Code : HA5G2K ISWC : T3086945004" at bounding box center [229, 275] width 205 height 36
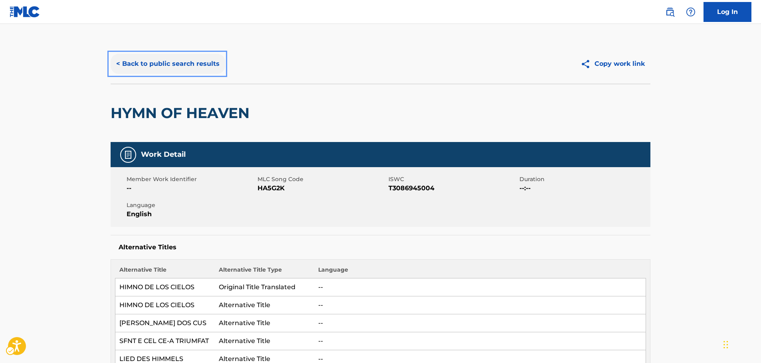
click at [126, 58] on button "< Back to public search results" at bounding box center [168, 64] width 115 height 20
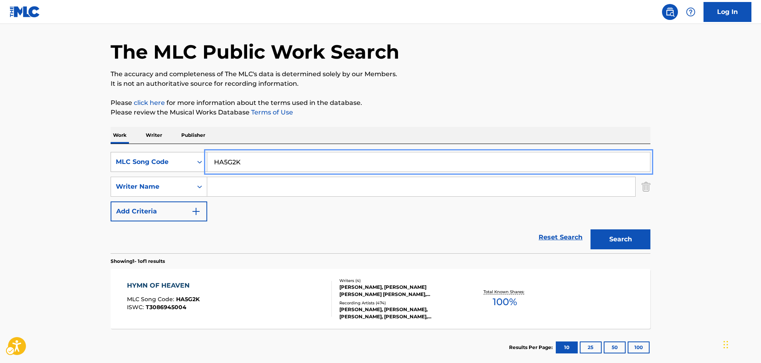
drag, startPoint x: 258, startPoint y: 159, endPoint x: 144, endPoint y: 159, distance: 114.6
paste input "A0019"
type input "A0019K"
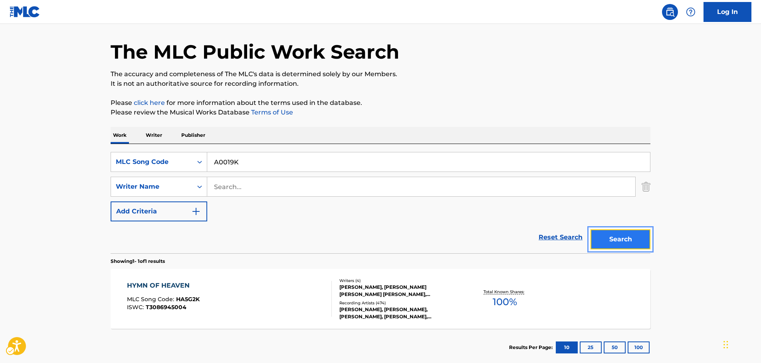
click at [620, 244] on button "Search" at bounding box center [621, 240] width 60 height 20
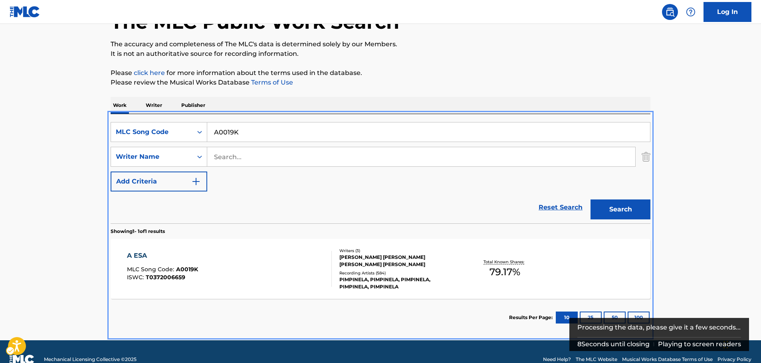
scroll to position [69, 0]
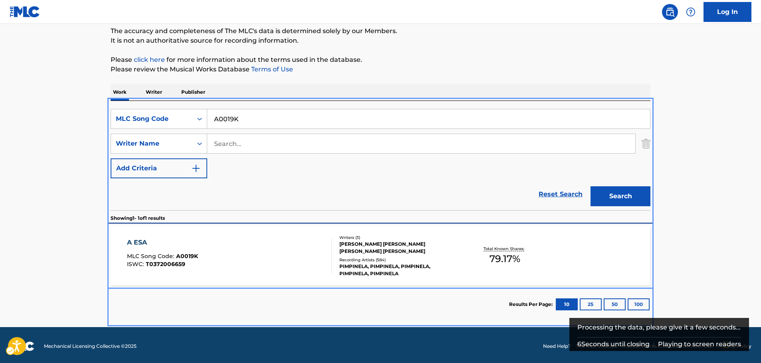
click at [202, 250] on div "A ESA MLC Song Code : A0019K ISWC : T0372006659" at bounding box center [229, 256] width 205 height 36
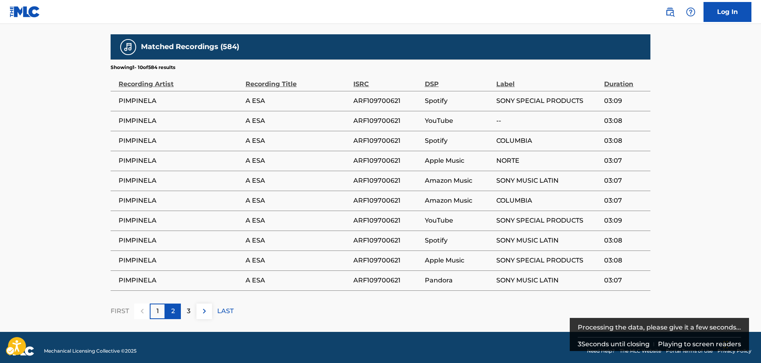
click at [175, 307] on p "2" at bounding box center [173, 312] width 4 height 10
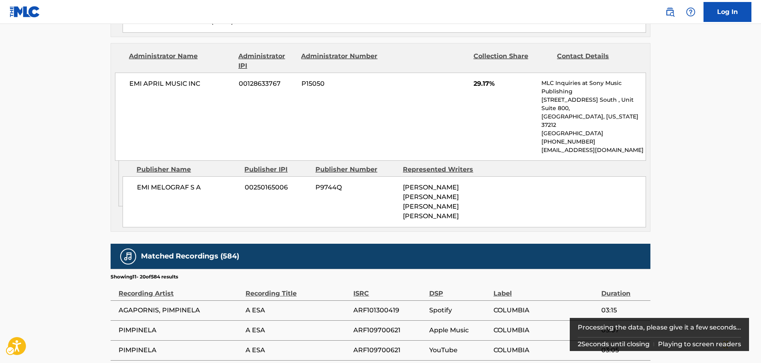
scroll to position [1080, 0]
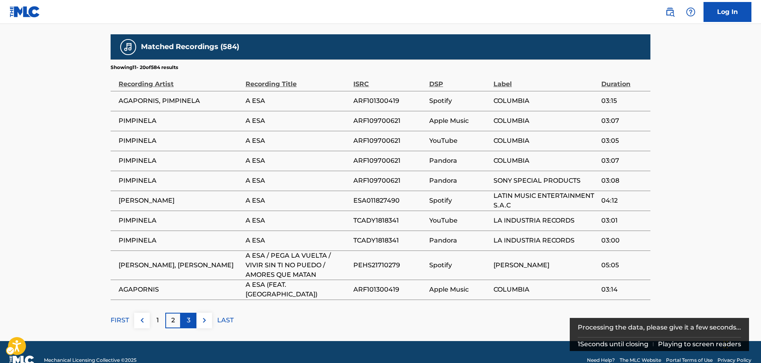
click at [187, 316] on p "3" at bounding box center [189, 321] width 4 height 10
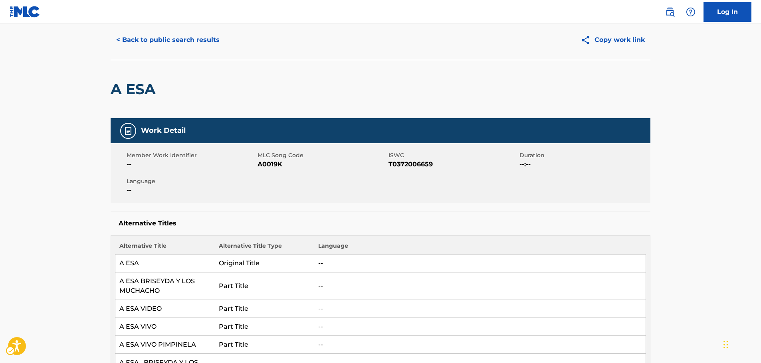
scroll to position [0, 0]
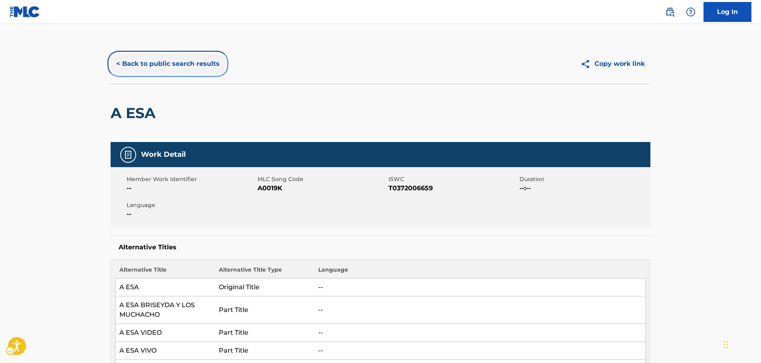
click at [184, 62] on button "< Back to public search results" at bounding box center [168, 64] width 115 height 20
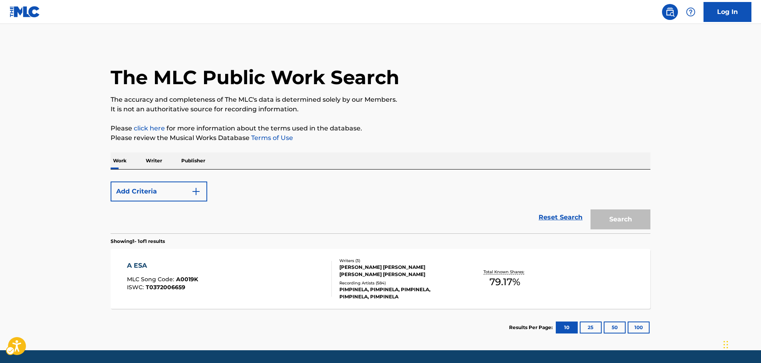
scroll to position [26, 0]
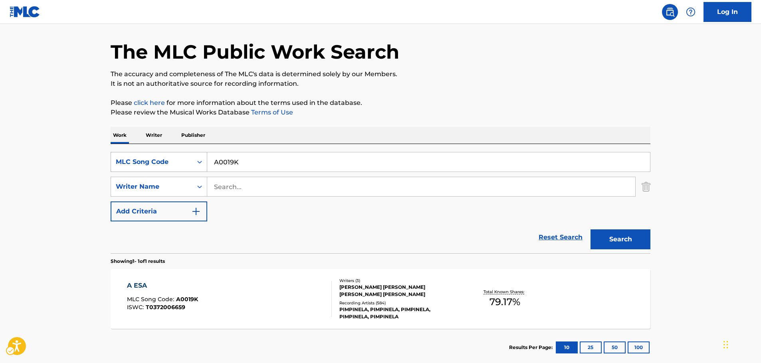
click at [189, 157] on div "MLC Song Code" at bounding box center [151, 162] width 81 height 15
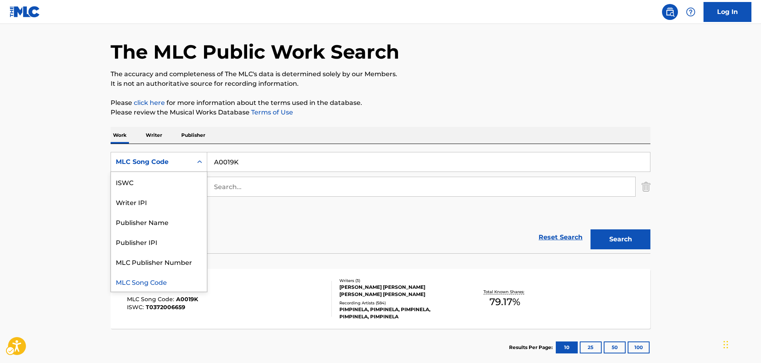
scroll to position [0, 0]
click at [173, 179] on div "Work Title" at bounding box center [159, 182] width 96 height 20
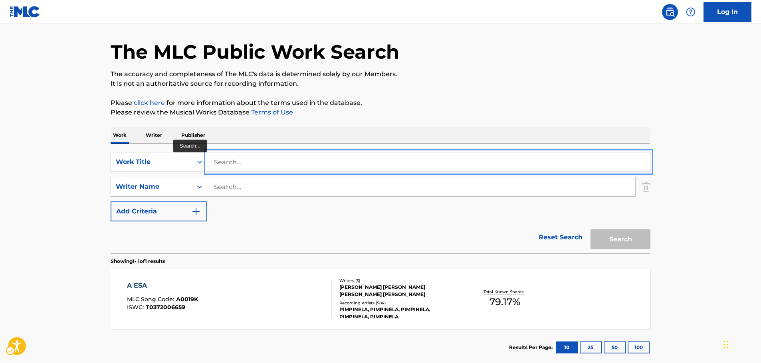
paste input "I Want You"
type input "I Want You"
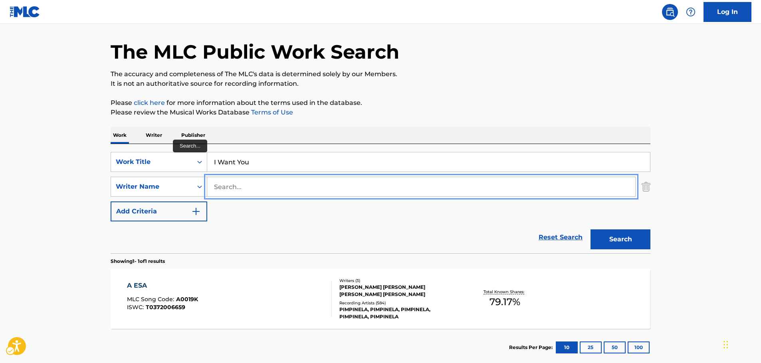
paste input "[PERSON_NAME]"
type input "[PERSON_NAME]"
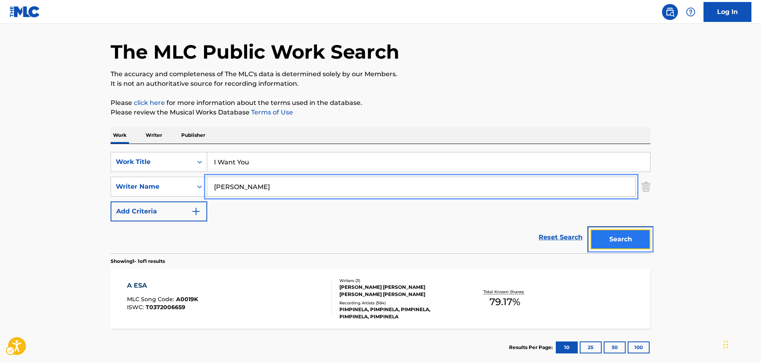
click at [619, 234] on button "Search" at bounding box center [621, 240] width 60 height 20
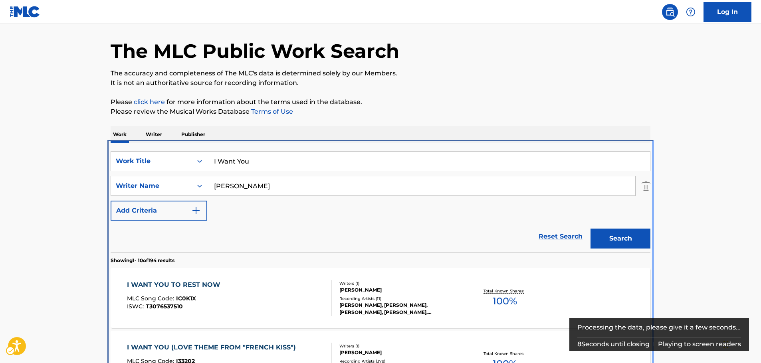
scroll to position [170, 0]
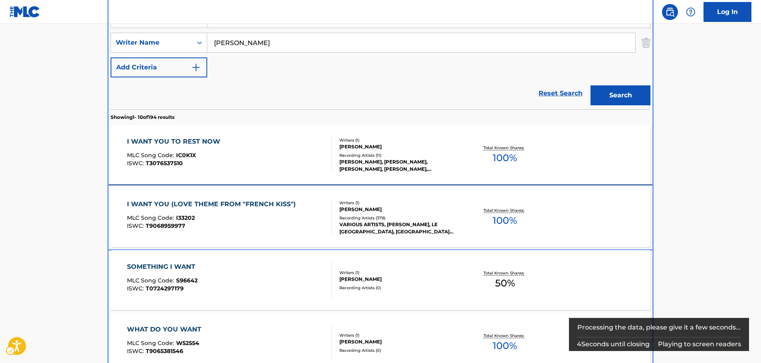
click at [222, 220] on div "MLC Song Code : I33202" at bounding box center [213, 219] width 173 height 8
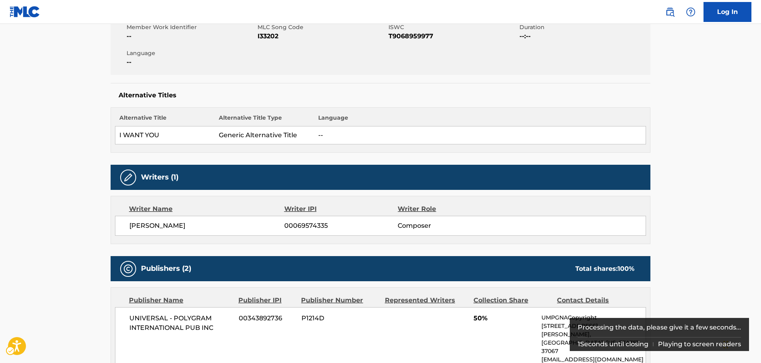
scroll to position [40, 0]
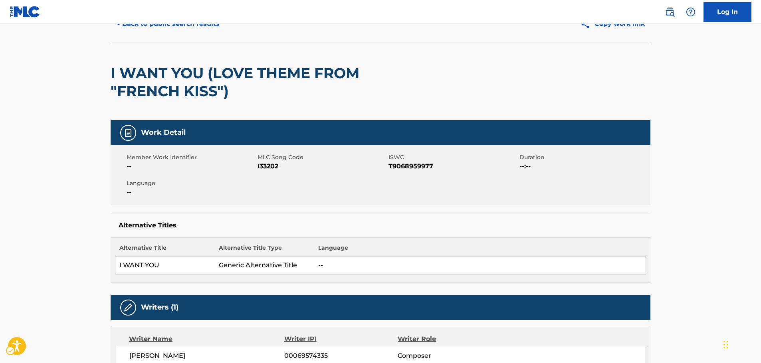
click at [271, 167] on span "MLC Song Code - I33202" at bounding box center [322, 167] width 129 height 10
copy span "I33202"
click at [419, 169] on span "ISWC - T9068959977" at bounding box center [453, 167] width 129 height 10
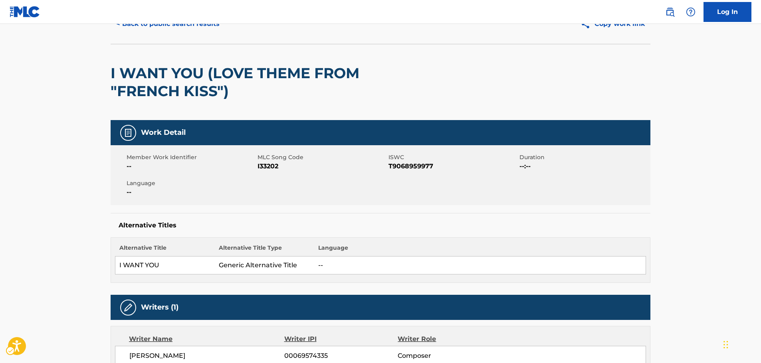
click at [409, 165] on span "ISWC - T9068959977" at bounding box center [453, 167] width 129 height 10
copy span "T9068959977"
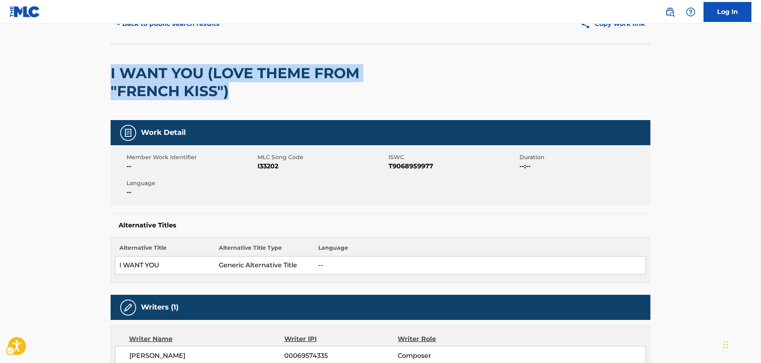
drag, startPoint x: 264, startPoint y: 91, endPoint x: 150, endPoint y: 71, distance: 115.4
copy h2 "I WANT YOU (LOVE THEME FROM "FRENCH KISS")"
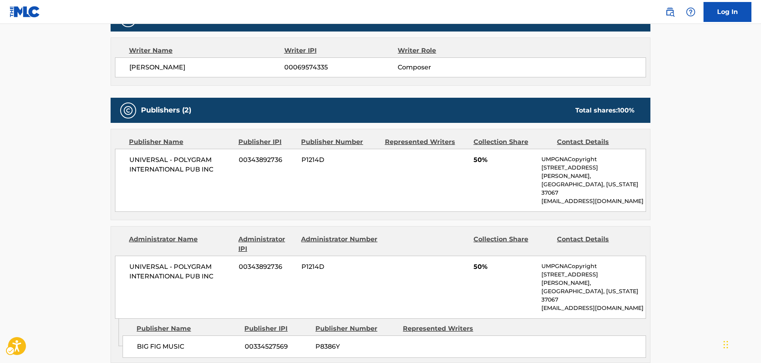
scroll to position [320, 0]
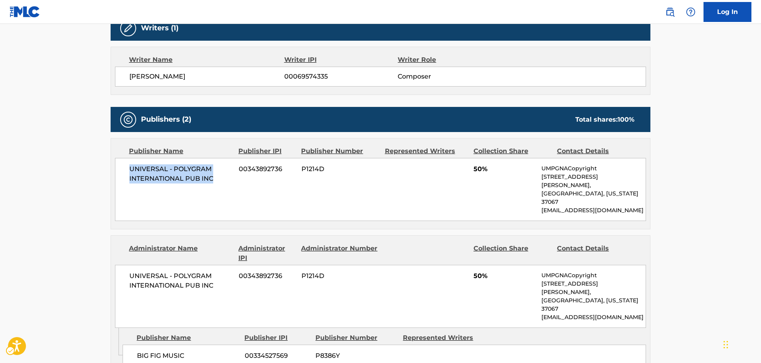
drag, startPoint x: 226, startPoint y: 181, endPoint x: 124, endPoint y: 171, distance: 103.1
click at [124, 171] on div "UNIVERSAL - POLYGRAM INTERNATIONAL PUB INC 00343892736 P1214D 50% UMPGNACopyrig…" at bounding box center [380, 189] width 531 height 63
copy span "UNIVERSAL - POLYGRAM INTERNATIONAL PUB INC"
drag, startPoint x: 196, startPoint y: 322, endPoint x: 137, endPoint y: 323, distance: 59.5
click at [137, 345] on div "BIG FIG MUSIC 00334527569 P8386Y" at bounding box center [385, 356] width 524 height 22
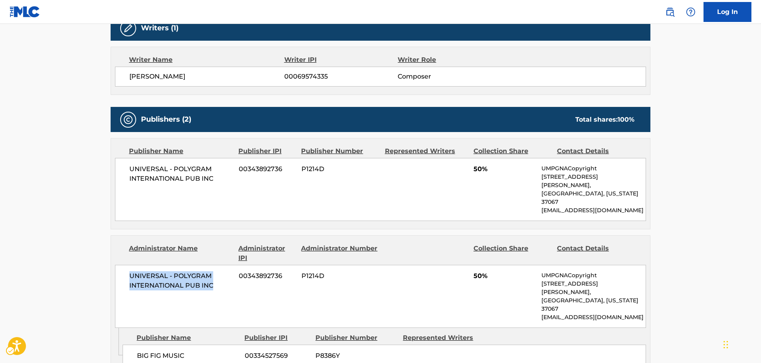
drag, startPoint x: 224, startPoint y: 271, endPoint x: 115, endPoint y: 261, distance: 109.5
click at [115, 261] on div "Administrator Name Administrator IPI Administrator Number Collection Share Cont…" at bounding box center [380, 282] width 539 height 92
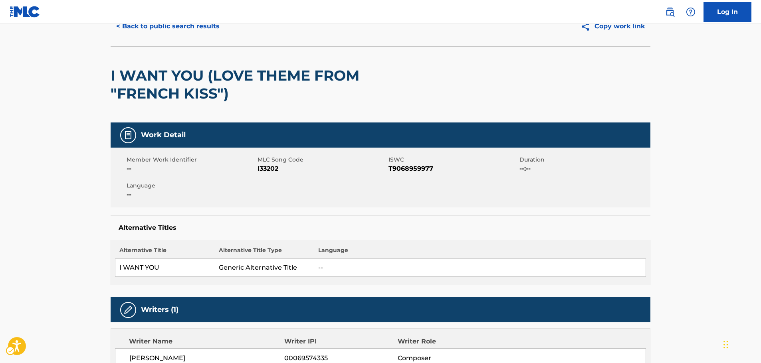
scroll to position [0, 0]
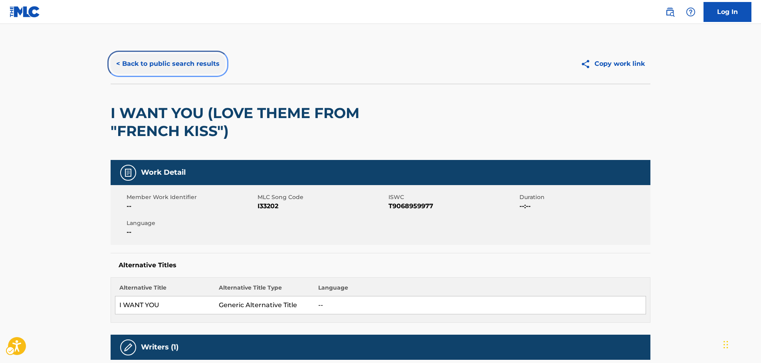
click at [194, 65] on button "< Back to public search results" at bounding box center [168, 64] width 115 height 20
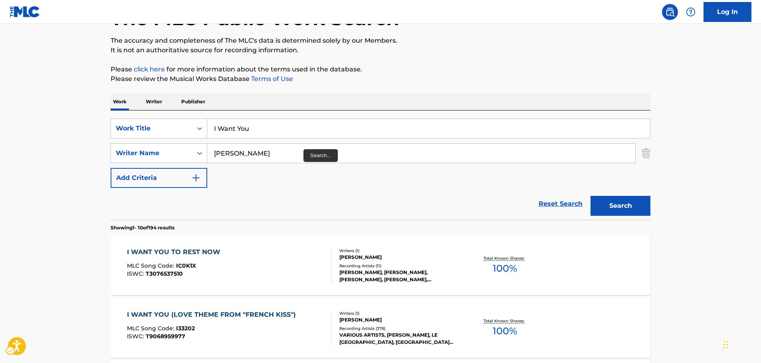
scroll to position [50, 0]
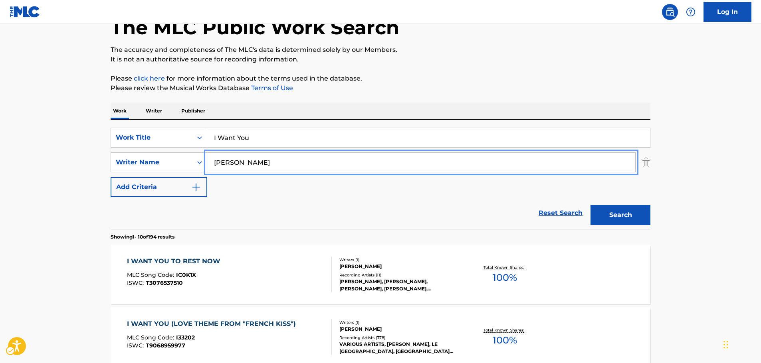
drag, startPoint x: 265, startPoint y: 166, endPoint x: 220, endPoint y: 155, distance: 46.0
paste input "Costa"
type input "Costa"
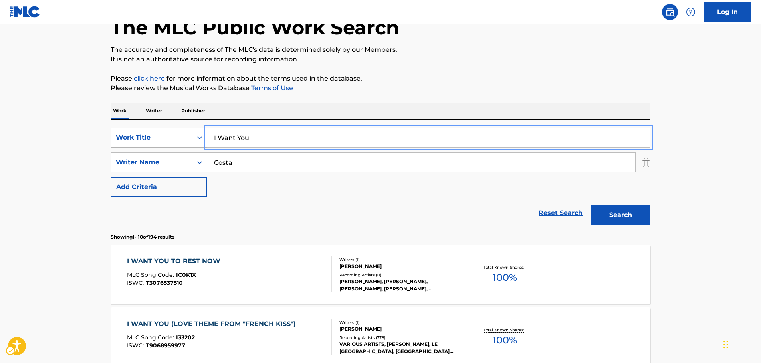
drag, startPoint x: 173, startPoint y: 143, endPoint x: 155, endPoint y: 144, distance: 18.4
paste input "Llamadas Extrañas"
type input "Llamadas Extrañas"
drag, startPoint x: 617, startPoint y: 213, endPoint x: 596, endPoint y: 211, distance: 22.1
click at [617, 213] on button "Search" at bounding box center [621, 215] width 60 height 20
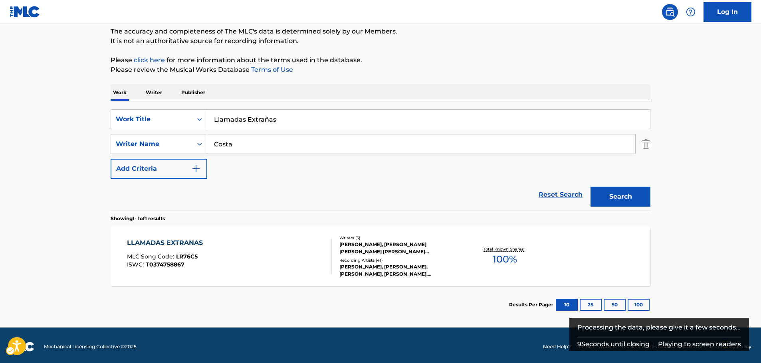
scroll to position [71, 0]
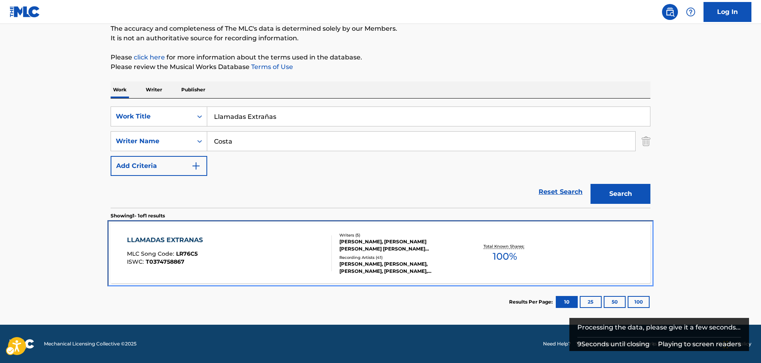
click at [222, 242] on div "LLAMADAS EXTRANAS MLC Song Code : LR76C5 ISWC : T0374758867" at bounding box center [229, 254] width 205 height 36
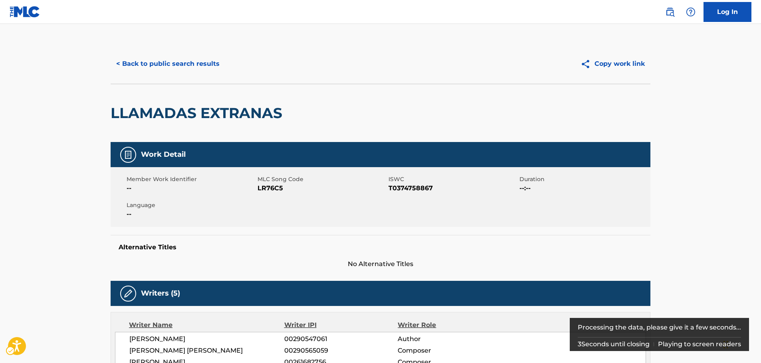
click at [268, 189] on span "MLC Song Code - LR76C5" at bounding box center [322, 189] width 129 height 10
click at [418, 190] on span "ISWC - T0374758867" at bounding box center [453, 189] width 129 height 10
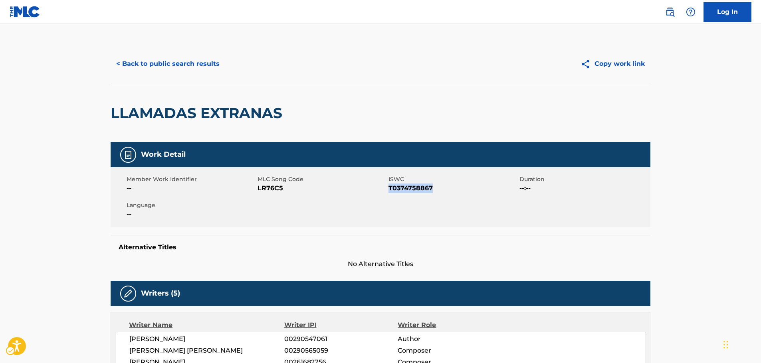
click at [418, 190] on span "ISWC - T0374758867" at bounding box center [453, 189] width 129 height 10
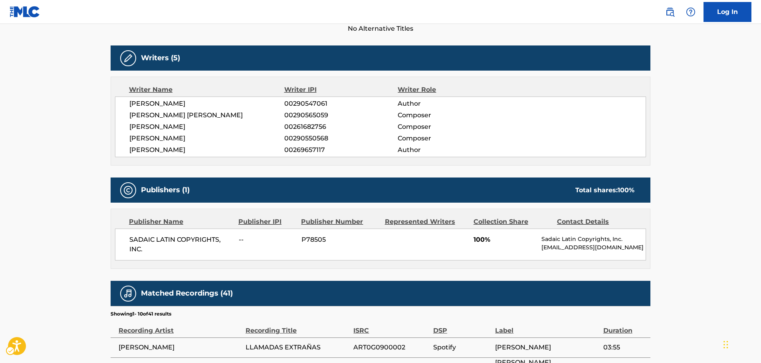
scroll to position [280, 0]
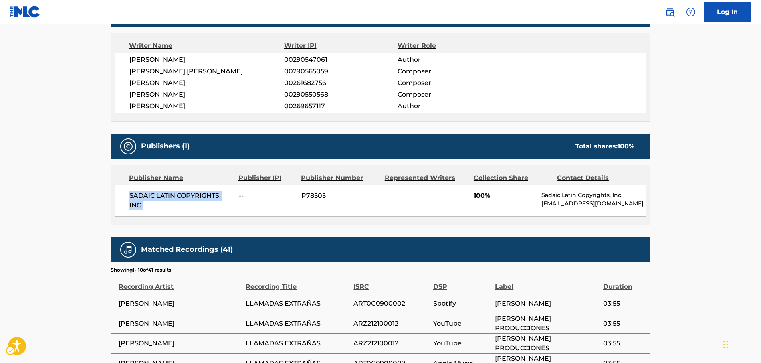
drag, startPoint x: 153, startPoint y: 208, endPoint x: 121, endPoint y: 198, distance: 33.5
click at [121, 198] on div "SADAIC LATIN COPYRIGHTS, INC. -- P78505 100% Sadaic Latin Copyrights, Inc. [EMA…" at bounding box center [380, 201] width 531 height 32
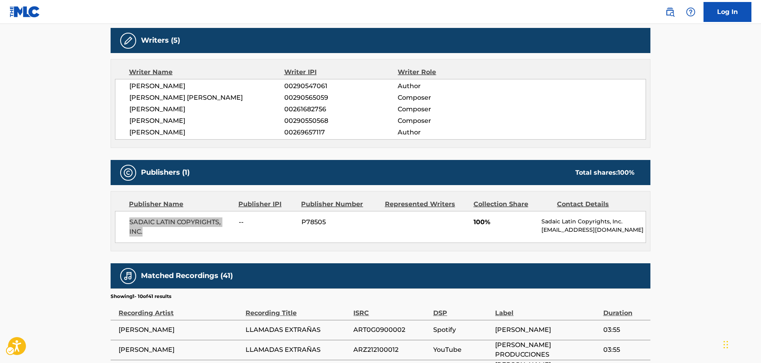
scroll to position [240, 0]
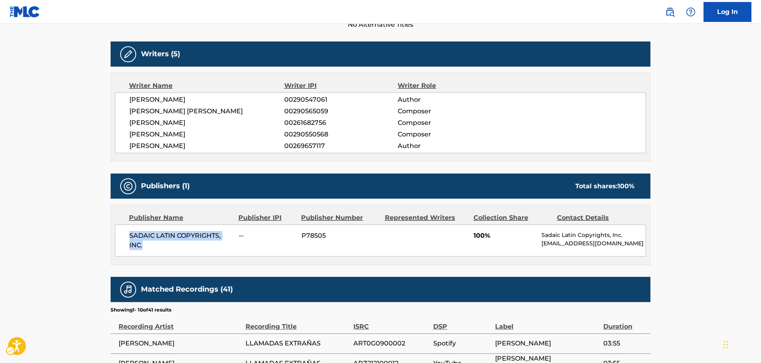
drag, startPoint x: 246, startPoint y: 147, endPoint x: 119, endPoint y: 101, distance: 134.9
click at [119, 101] on div "[PERSON_NAME] 00290547061 Author [PERSON_NAME] [PERSON_NAME] 00290565059 Compos…" at bounding box center [380, 123] width 531 height 61
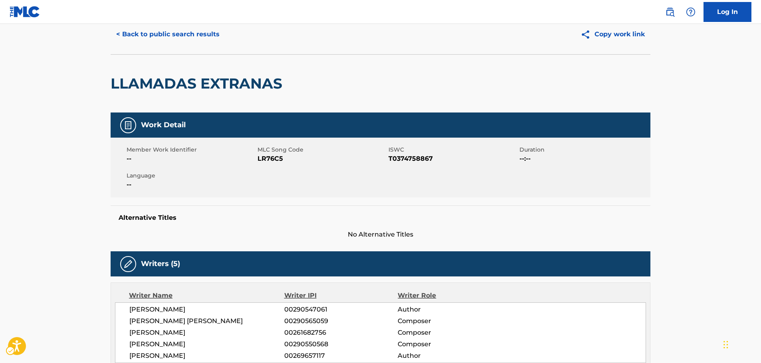
scroll to position [0, 0]
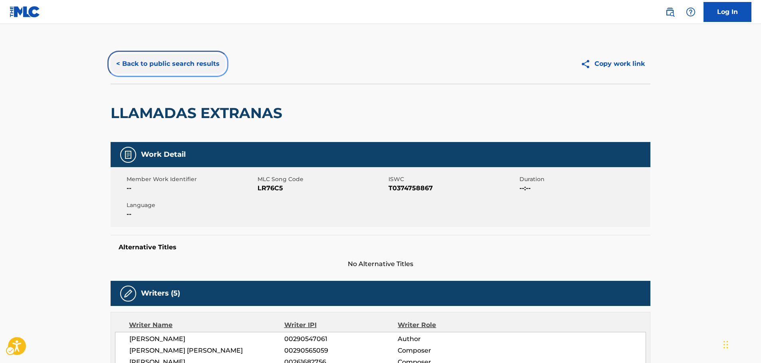
click at [152, 66] on button "< Back to public search results" at bounding box center [168, 64] width 115 height 20
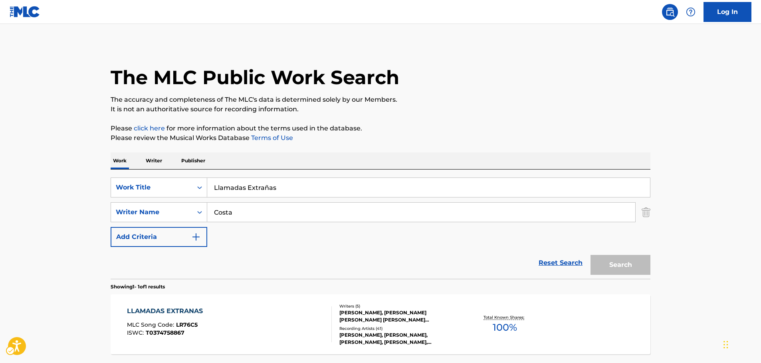
scroll to position [26, 0]
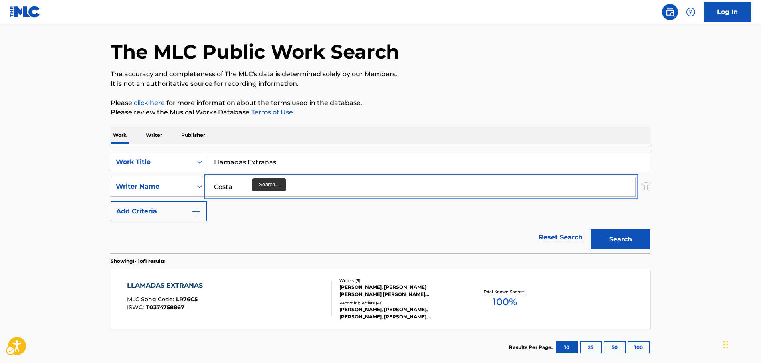
drag, startPoint x: 208, startPoint y: 195, endPoint x: 163, endPoint y: 199, distance: 46.1
paste input "Aleks"
type input "Aleks"
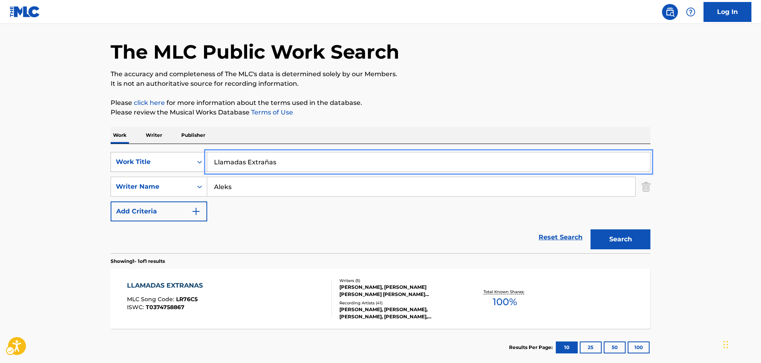
drag, startPoint x: 177, startPoint y: 165, endPoint x: 131, endPoint y: 171, distance: 46.3
paste input "mezhdu mnoy i toboy"
type input "mezhdu mnoy i toboy"
click at [629, 242] on button "Search" at bounding box center [621, 240] width 60 height 20
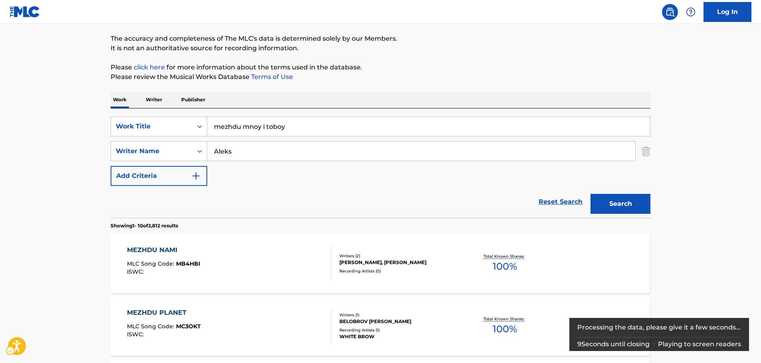
scroll to position [120, 0]
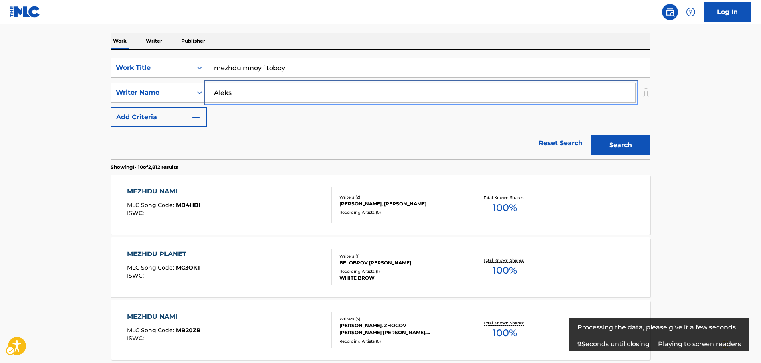
click at [154, 104] on div "SearchWithCriteriad59e56d5-73c3-498b-a035-f2bf27904896 Work Title mezhdu mnoy i…" at bounding box center [381, 92] width 540 height 69
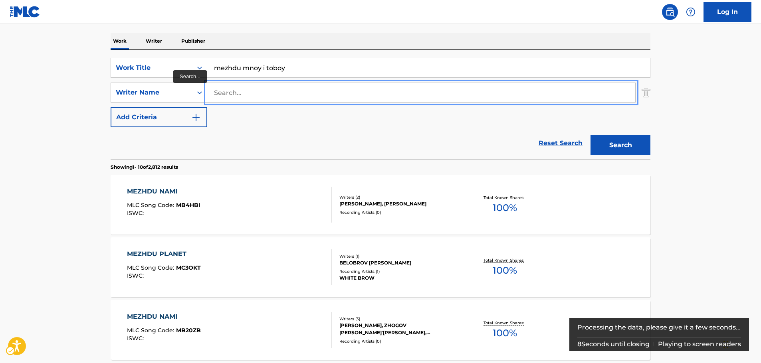
click at [591, 135] on button "Search" at bounding box center [621, 145] width 60 height 20
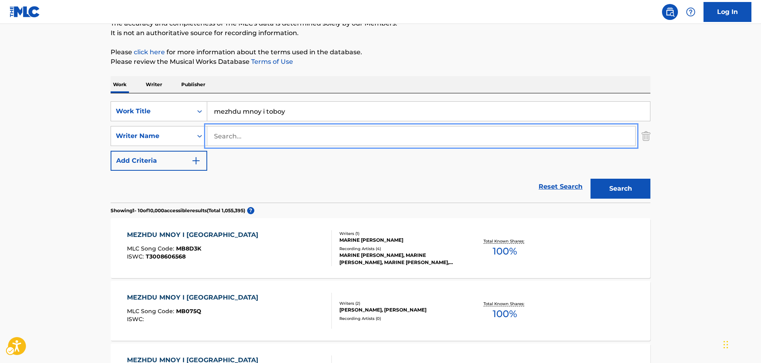
scroll to position [0, 0]
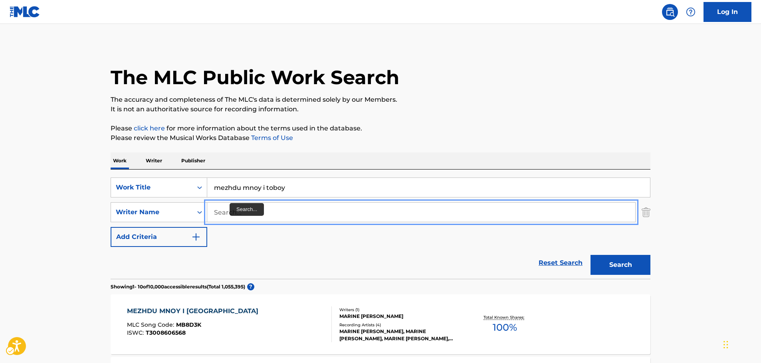
drag, startPoint x: 230, startPoint y: 213, endPoint x: 237, endPoint y: 216, distance: 7.2
click at [230, 213] on input "Search..." at bounding box center [421, 212] width 428 height 19
paste input "Batagoda"
type input "Batagoda"
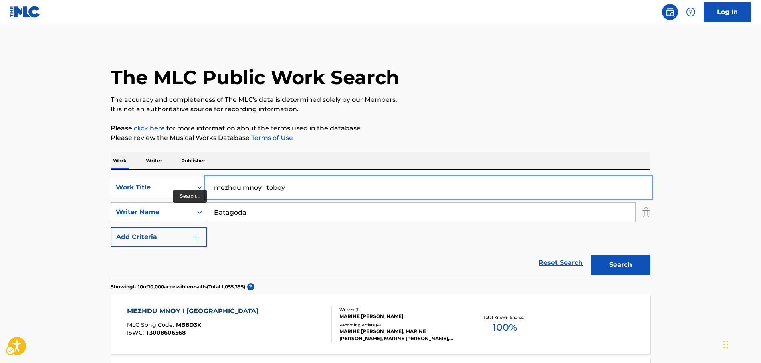
click at [115, 201] on div "SearchWithCriteriad59e56d5-73c3-498b-a035-f2bf27904896 Work Title mezhdu mnoy i…" at bounding box center [381, 212] width 540 height 69
paste input "Sanasennam Ma"
type input "Sanasennam Ma"
click at [614, 268] on button "Search" at bounding box center [621, 265] width 60 height 20
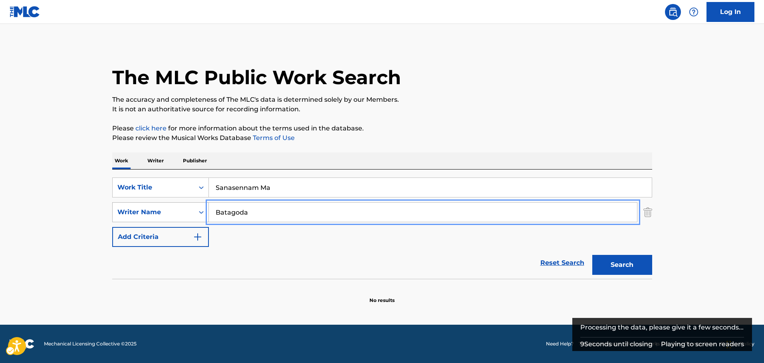
drag, startPoint x: 252, startPoint y: 212, endPoint x: 127, endPoint y: 220, distance: 124.9
click at [128, 220] on div "SearchWithCriteria11f52c89-7f8e-40a2-940b-56a0ca7fc601 Writer Name Batagoda" at bounding box center [382, 212] width 540 height 20
click at [592, 255] on button "Search" at bounding box center [622, 265] width 60 height 20
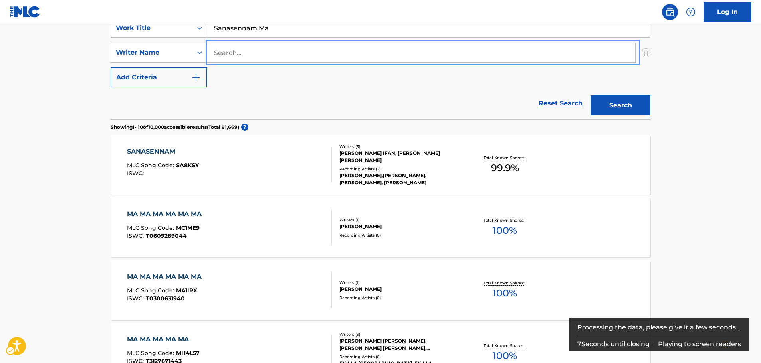
scroll to position [399, 0]
